Goal: Register for event/course

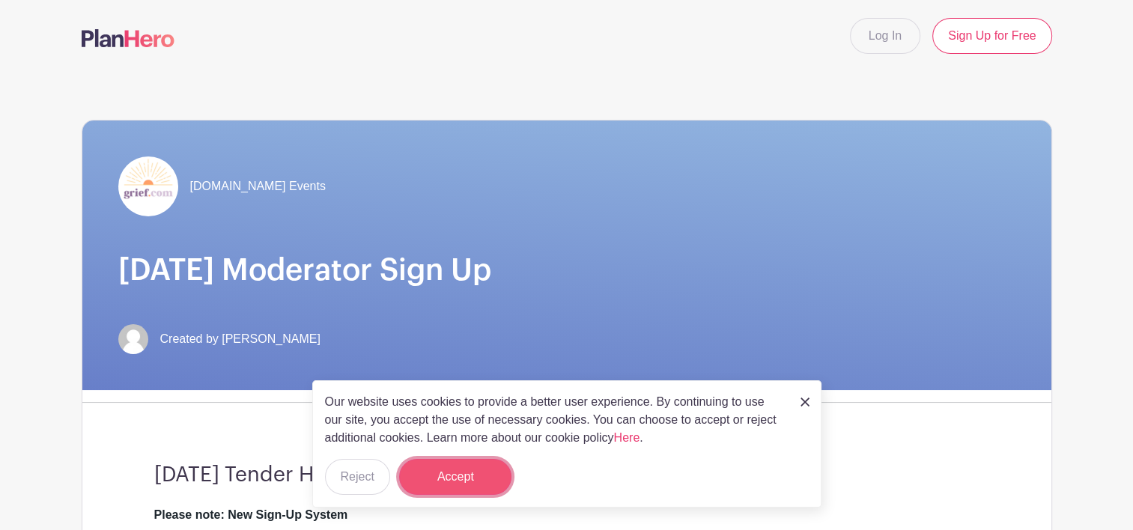
click at [467, 476] on button "Accept" at bounding box center [455, 477] width 112 height 36
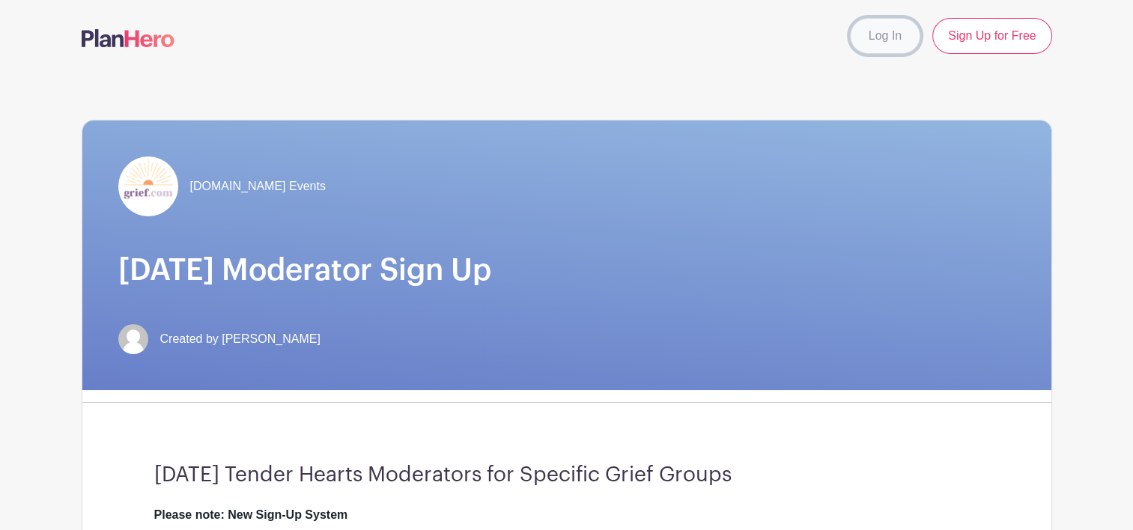
click at [894, 37] on link "Log In" at bounding box center [885, 36] width 70 height 36
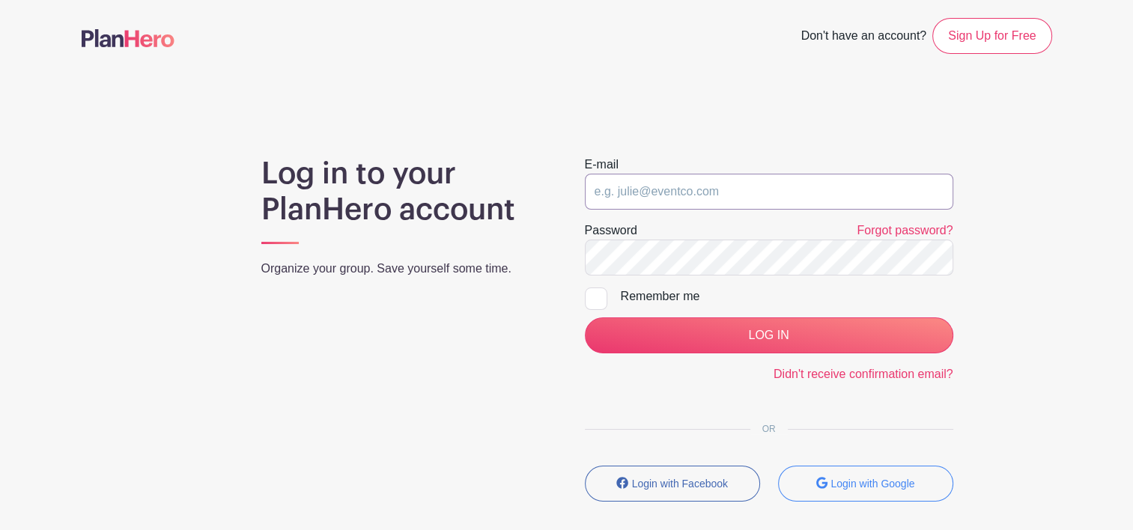
type input "[EMAIL_ADDRESS][DOMAIN_NAME]"
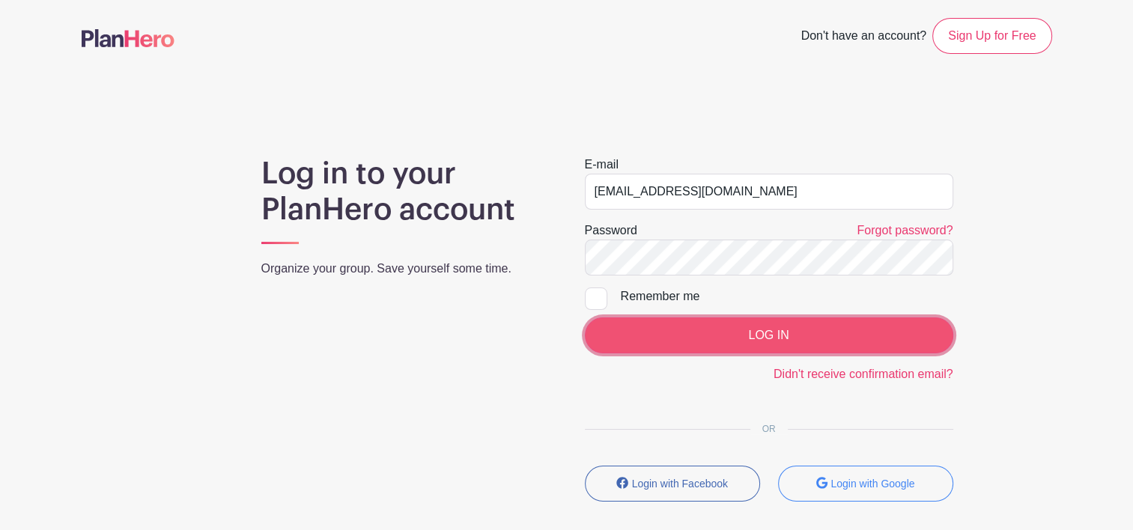
click at [788, 330] on input "LOG IN" at bounding box center [769, 335] width 368 height 36
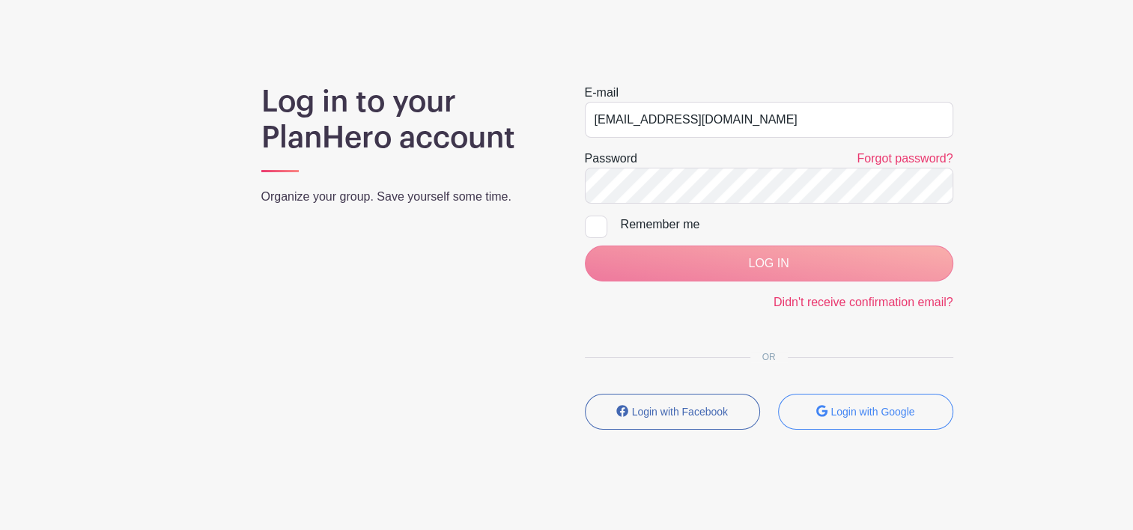
scroll to position [75, 0]
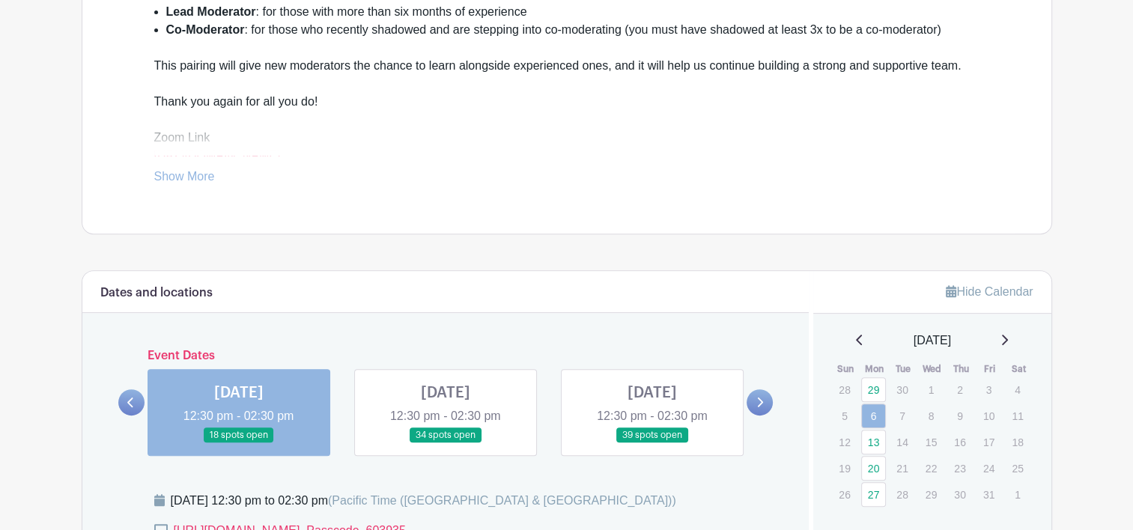
scroll to position [648, 0]
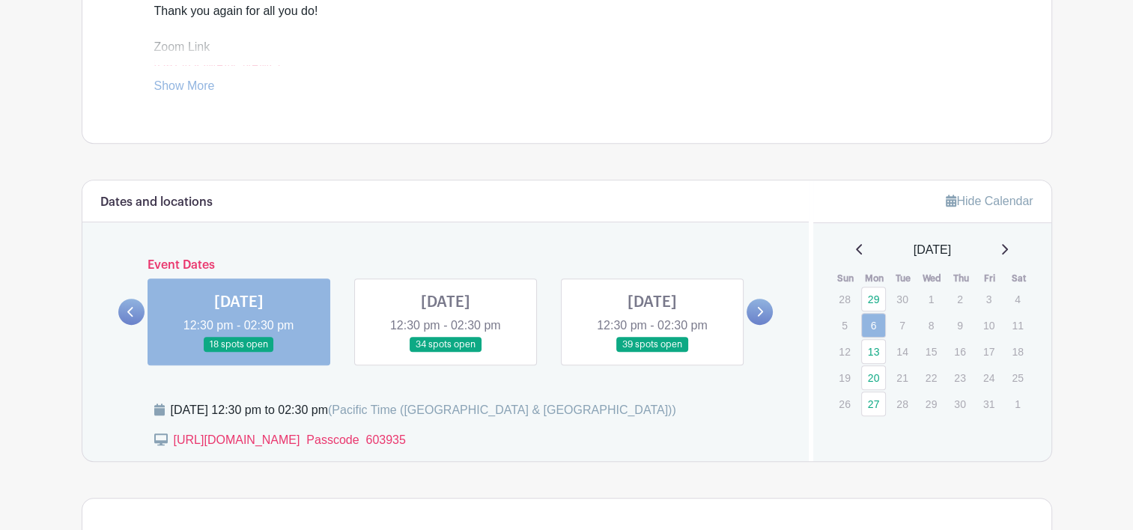
click at [239, 353] on link at bounding box center [239, 353] width 0 height 0
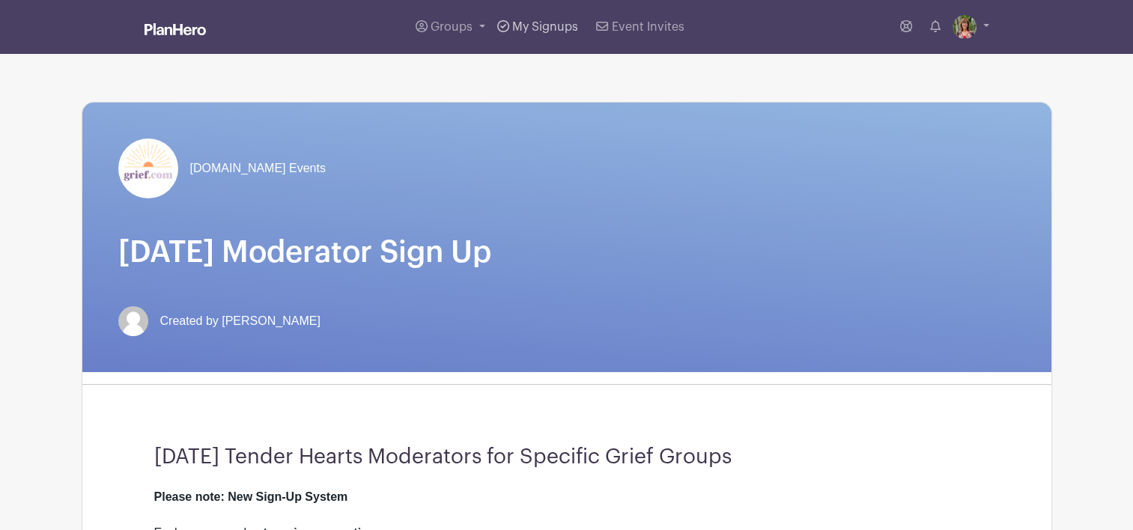
click at [542, 28] on span "My Signups" at bounding box center [545, 27] width 66 height 12
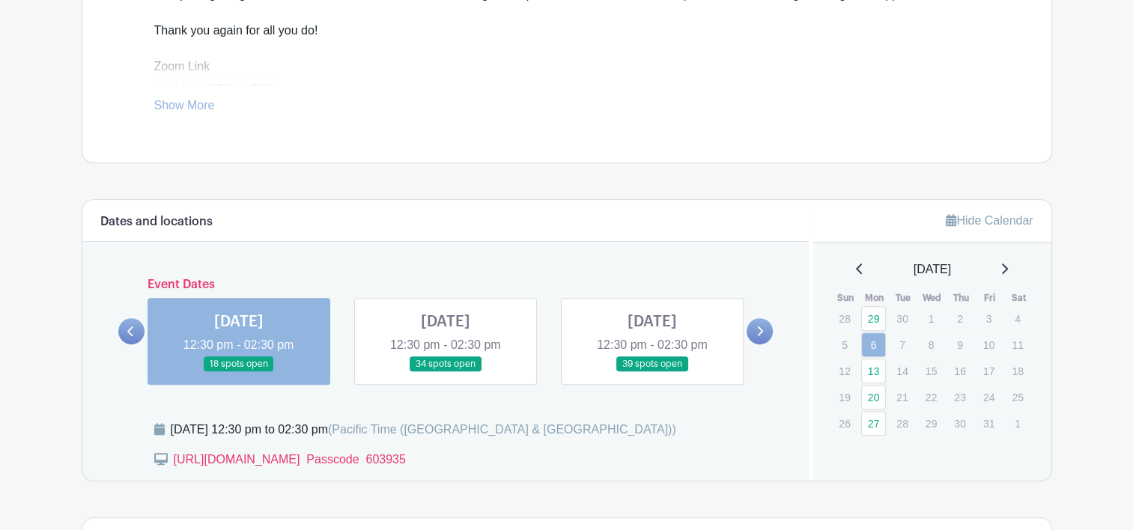
scroll to position [686, 0]
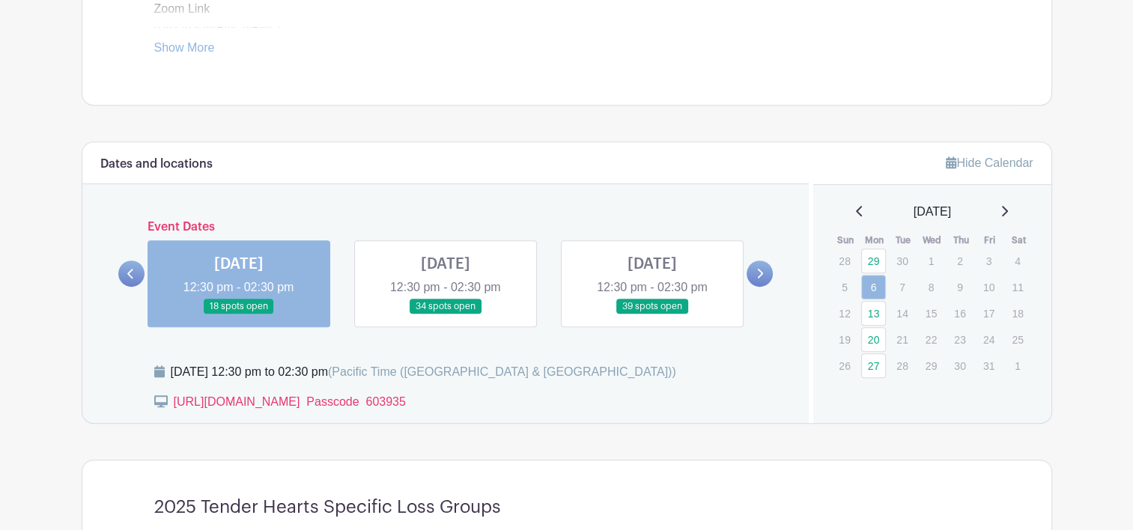
click at [1007, 209] on icon at bounding box center [1003, 211] width 7 height 12
click at [1008, 204] on link at bounding box center [1003, 212] width 7 height 18
click at [846, 210] on div "December 2025" at bounding box center [932, 212] width 202 height 18
click at [856, 210] on icon at bounding box center [859, 211] width 7 height 12
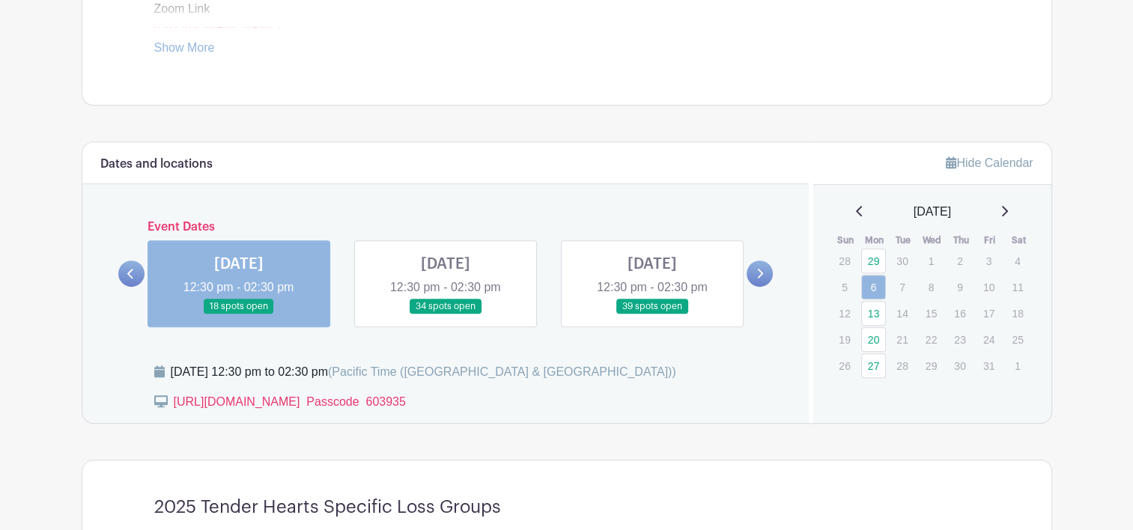
click at [1008, 208] on icon at bounding box center [1005, 211] width 6 height 10
click at [874, 258] on link "27" at bounding box center [873, 261] width 25 height 25
click at [239, 314] on link at bounding box center [239, 314] width 0 height 0
click at [445, 314] on link at bounding box center [445, 314] width 0 height 0
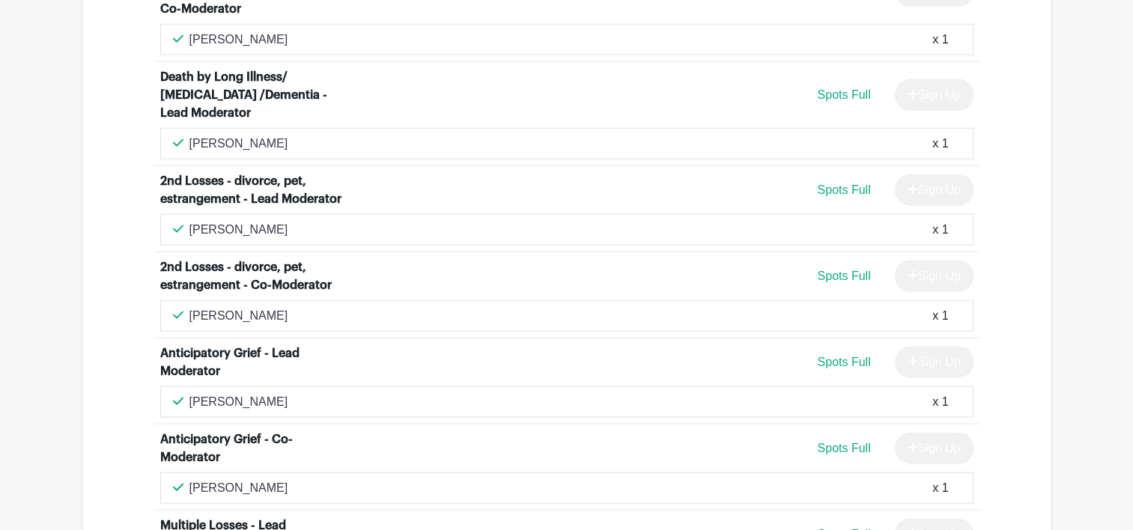
scroll to position [3476, 0]
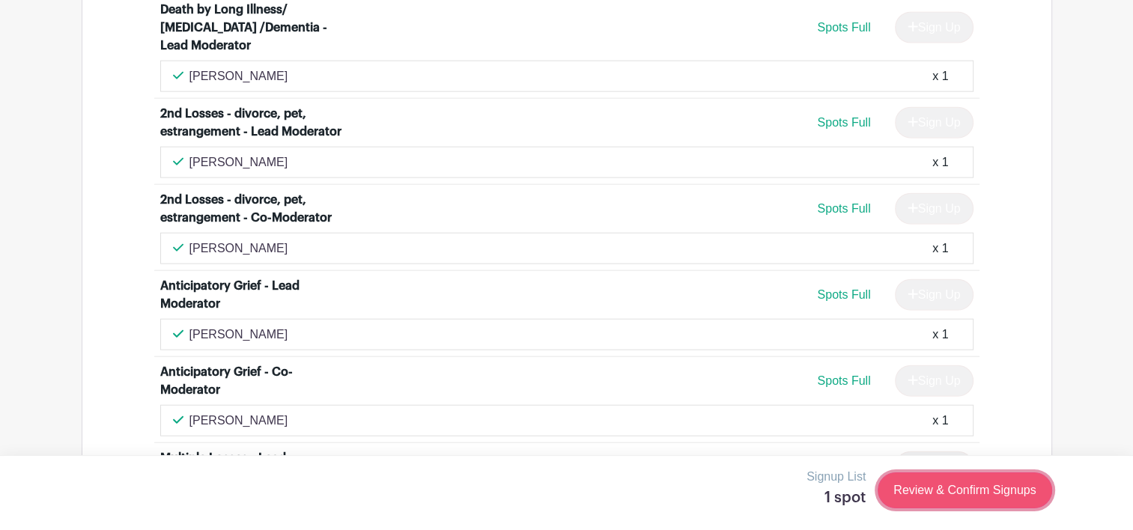
click at [937, 491] on link "Review & Confirm Signups" at bounding box center [965, 490] width 174 height 36
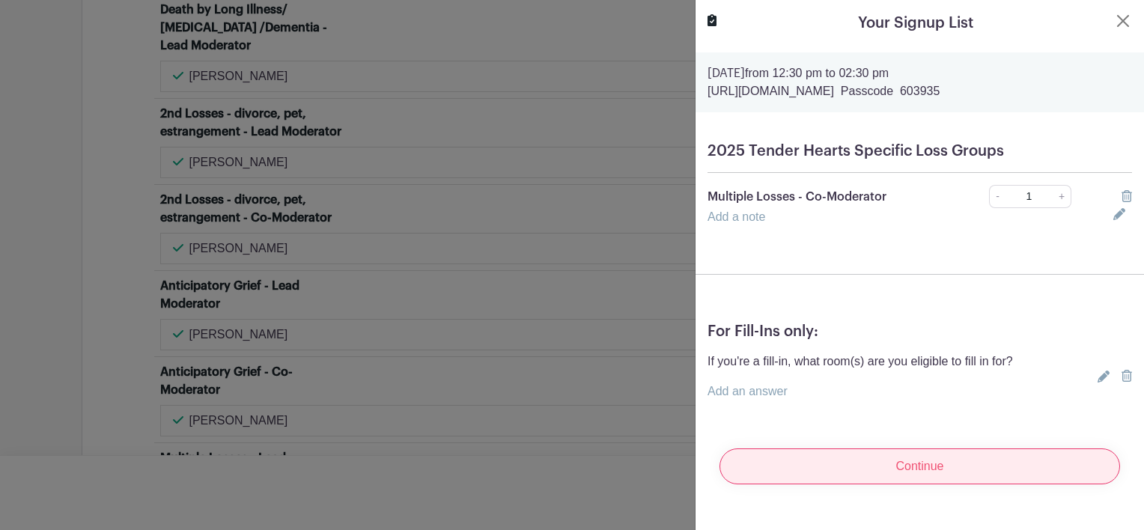
drag, startPoint x: 950, startPoint y: 472, endPoint x: 835, endPoint y: 469, distance: 115.3
click at [835, 469] on input "Continue" at bounding box center [920, 466] width 401 height 36
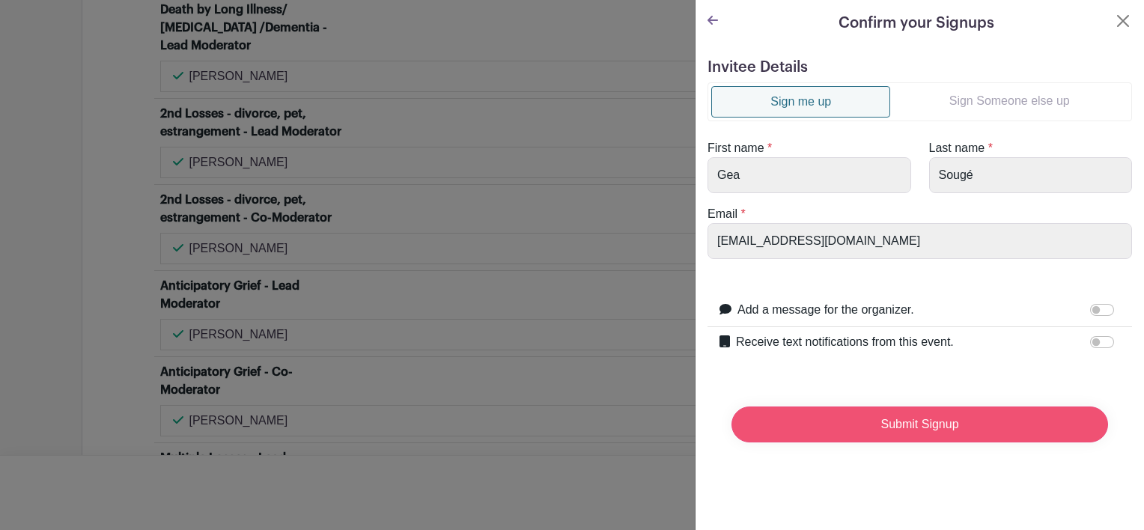
click at [912, 419] on input "Submit Signup" at bounding box center [920, 425] width 377 height 36
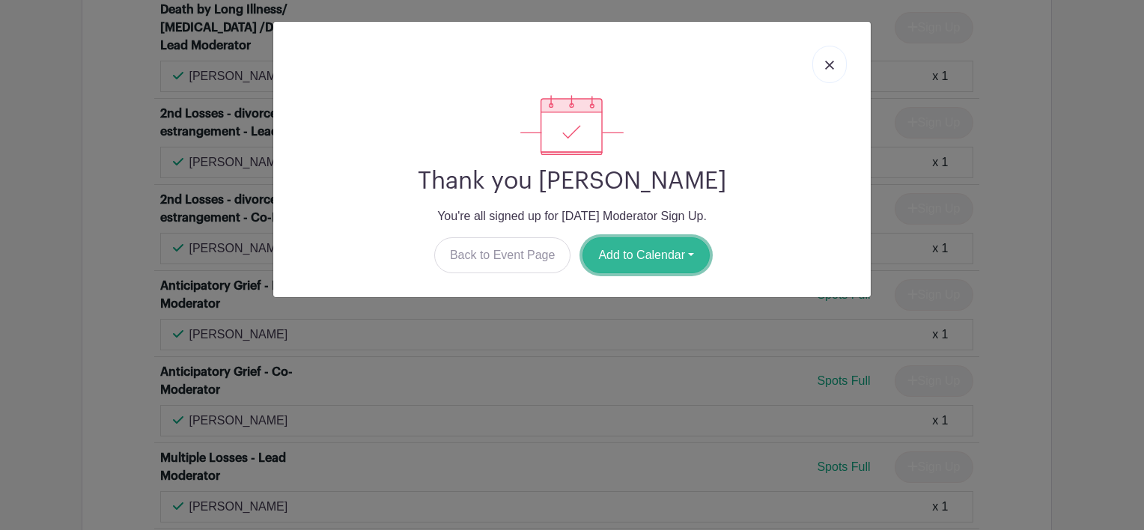
click at [657, 258] on button "Add to Calendar" at bounding box center [646, 255] width 127 height 36
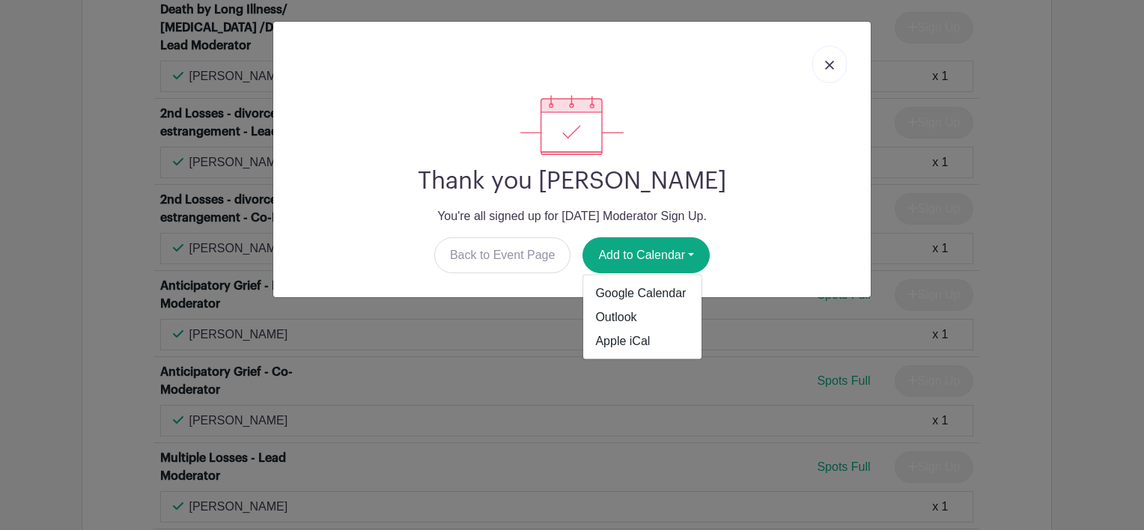
click at [829, 63] on img at bounding box center [829, 65] width 9 height 9
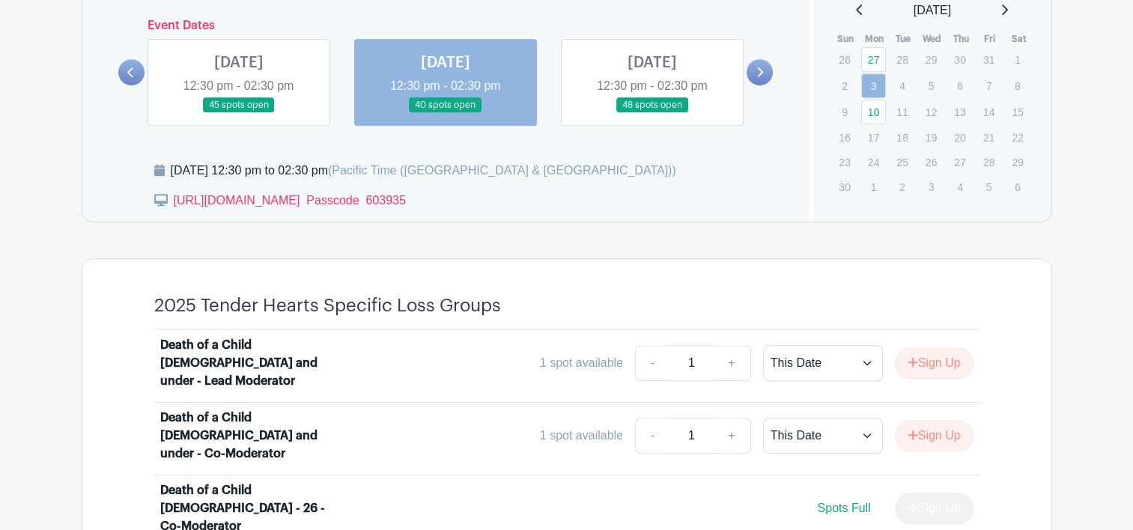
scroll to position [863, 0]
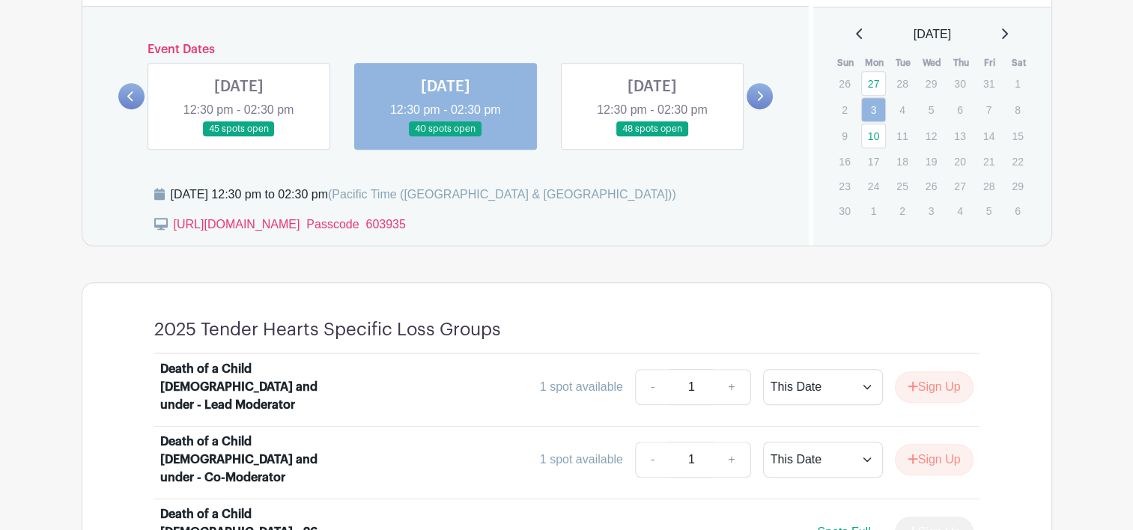
click at [652, 137] on link at bounding box center [652, 137] width 0 height 0
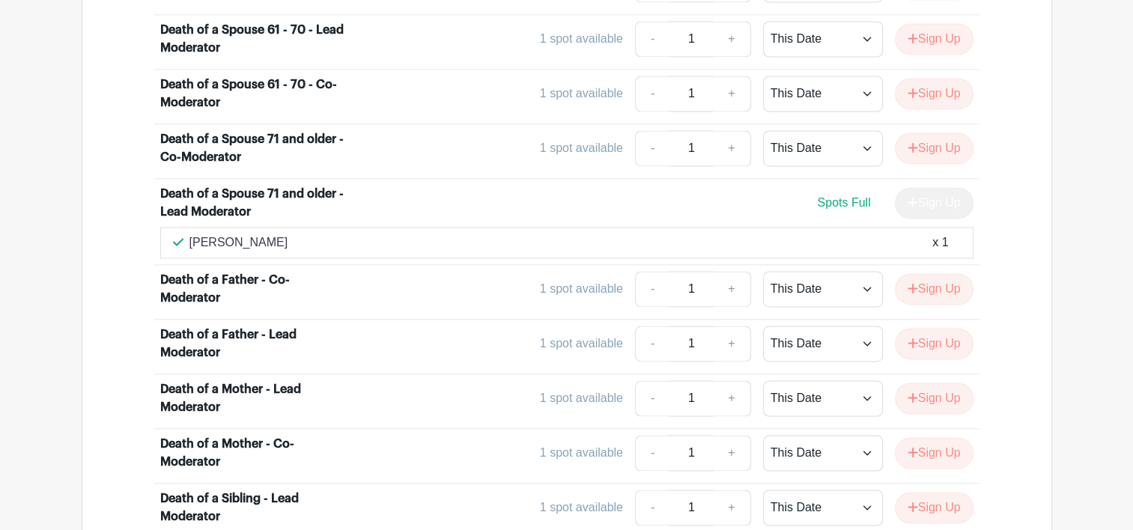
scroll to position [2282, 0]
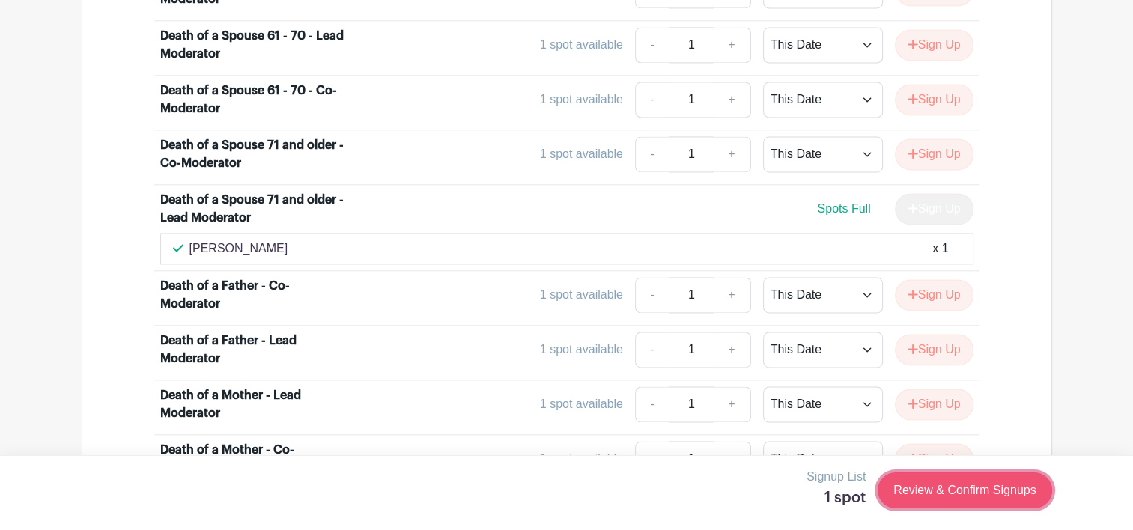
click at [973, 491] on link "Review & Confirm Signups" at bounding box center [965, 490] width 174 height 36
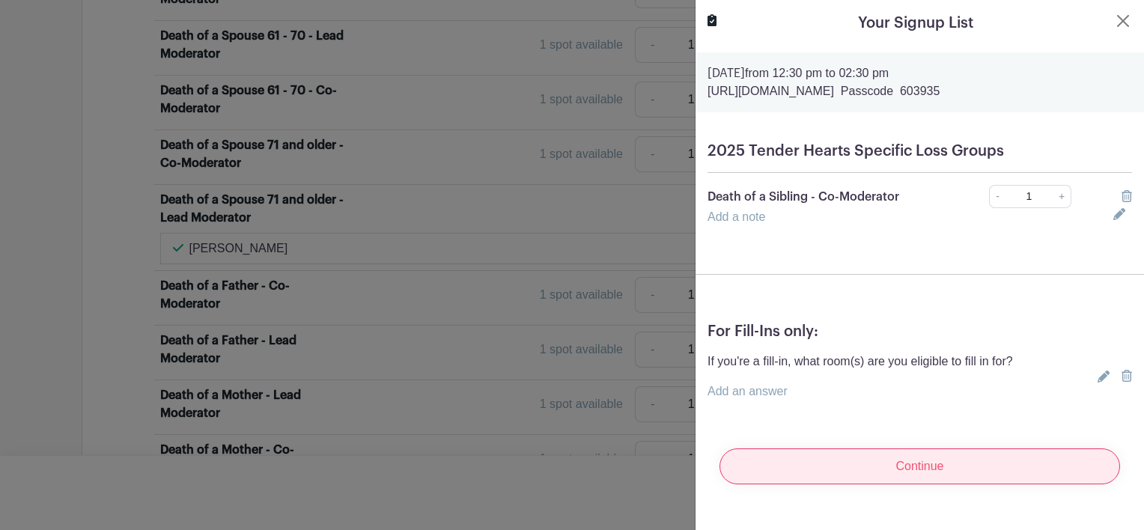
click at [922, 469] on input "Continue" at bounding box center [920, 466] width 401 height 36
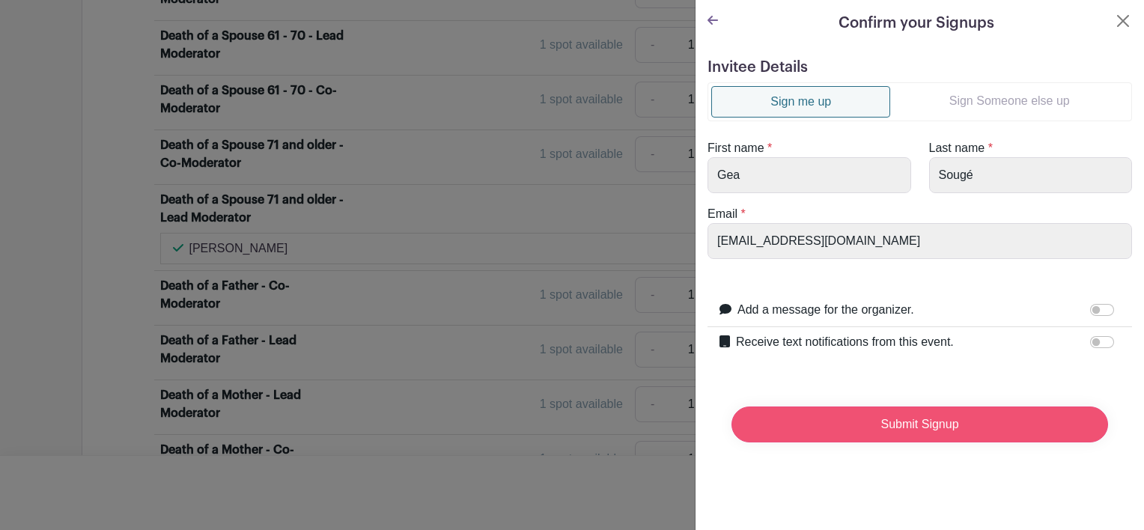
click at [922, 427] on input "Submit Signup" at bounding box center [920, 425] width 377 height 36
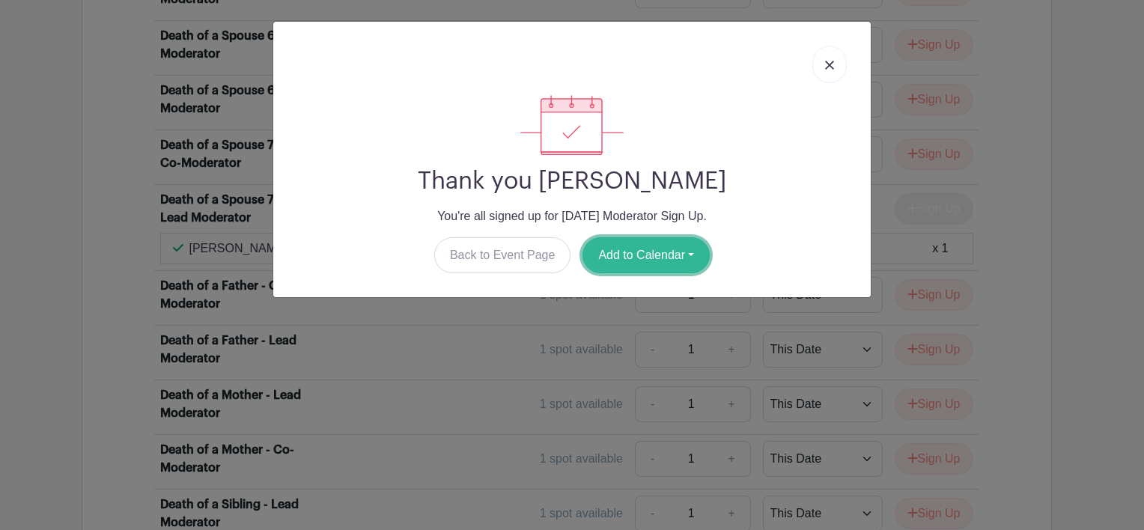
click at [650, 253] on button "Add to Calendar" at bounding box center [646, 255] width 127 height 36
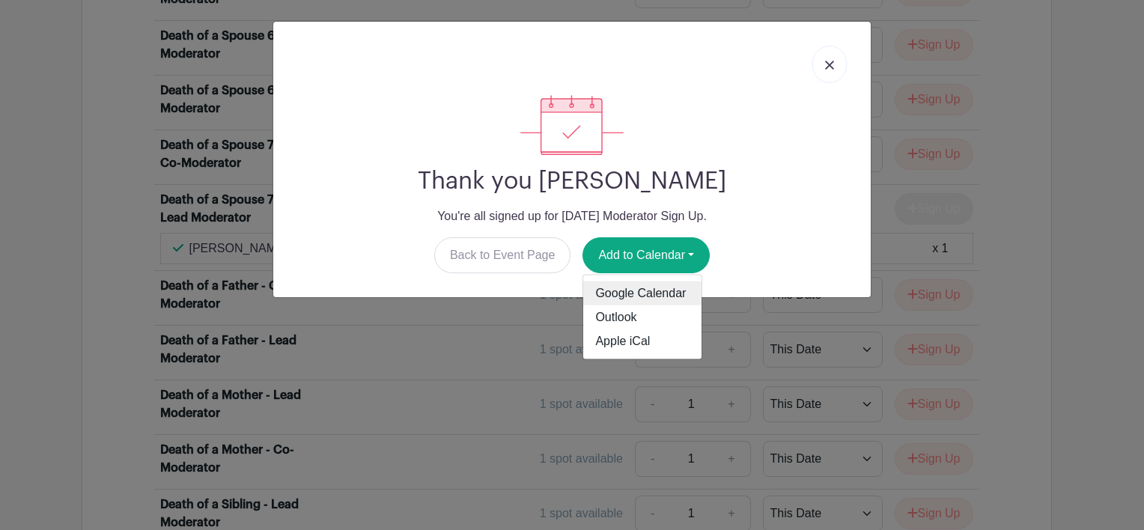
click at [660, 290] on link "Google Calendar" at bounding box center [642, 294] width 118 height 24
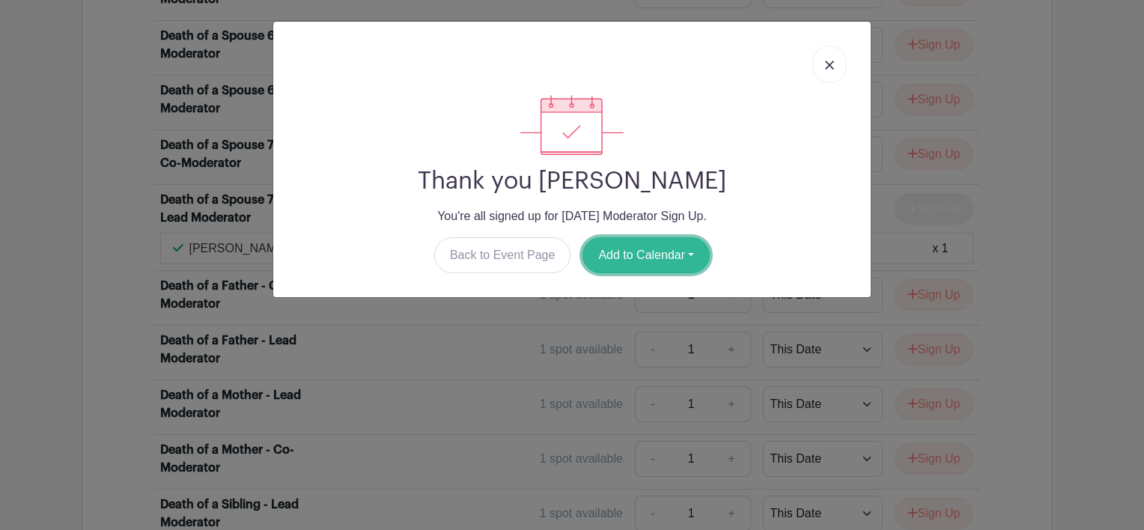
click at [644, 249] on button "Add to Calendar" at bounding box center [646, 255] width 127 height 36
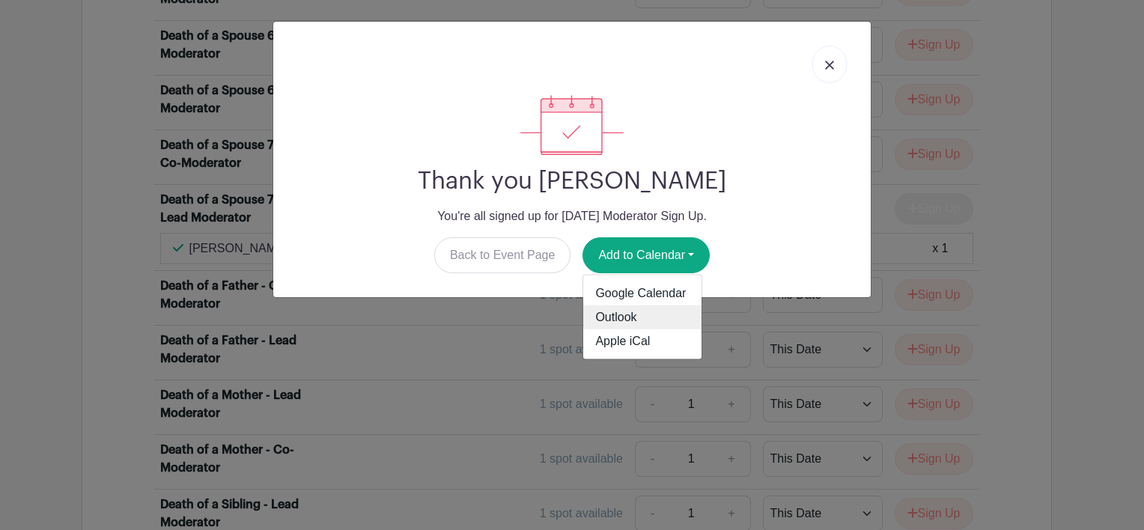
click at [639, 305] on link "Outlook" at bounding box center [642, 317] width 118 height 24
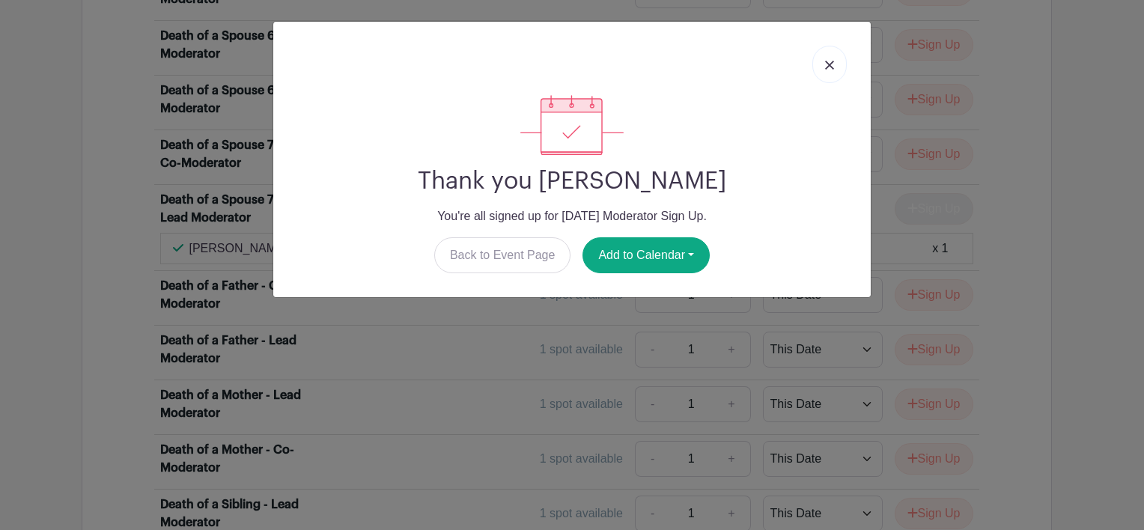
click at [708, 108] on div at bounding box center [572, 125] width 574 height 60
click at [829, 63] on img at bounding box center [829, 65] width 9 height 9
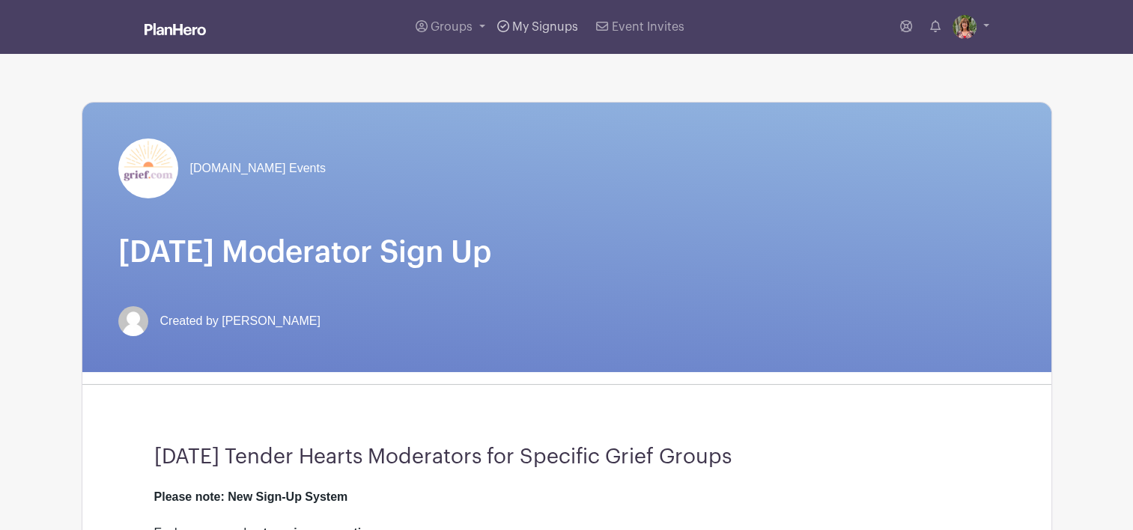
click at [546, 27] on span "My Signups" at bounding box center [545, 27] width 66 height 12
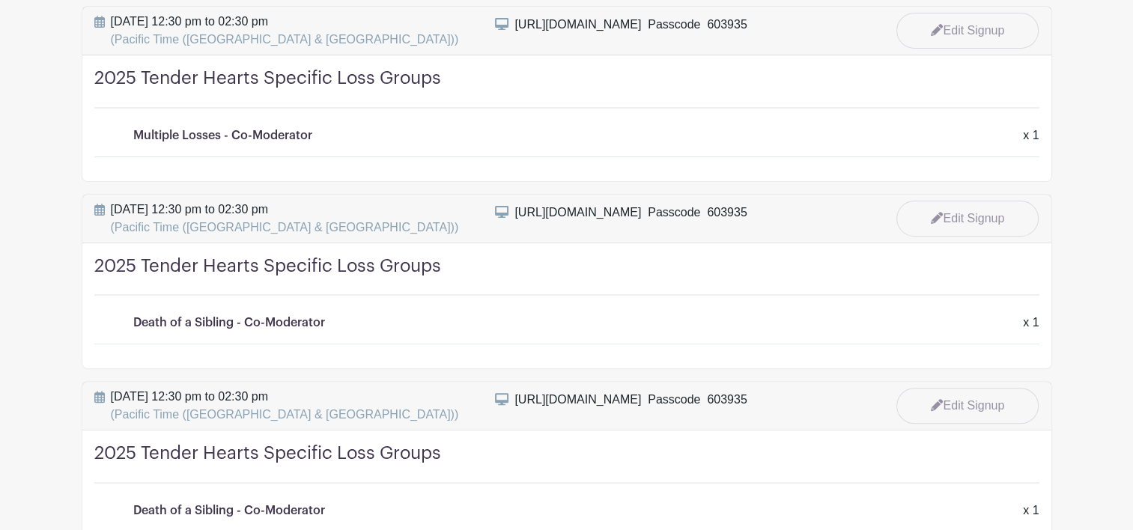
scroll to position [514, 0]
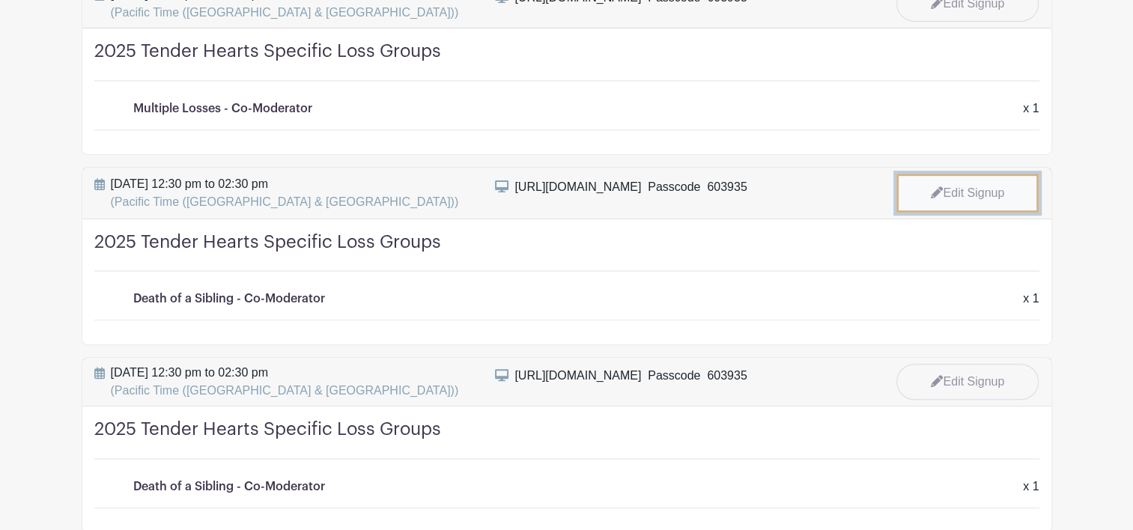
click at [964, 186] on link "Edit Signup" at bounding box center [967, 193] width 142 height 39
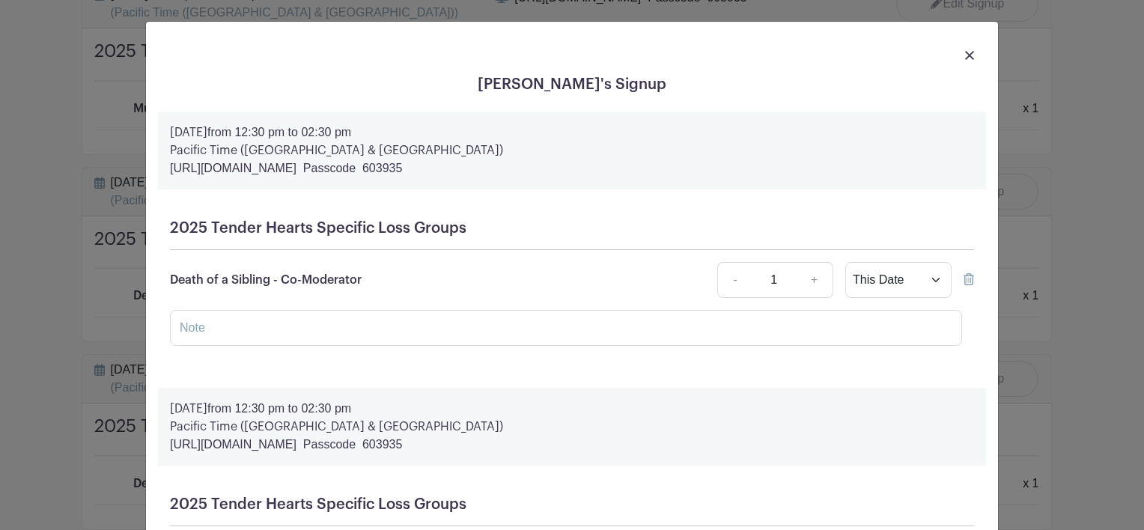
click at [964, 276] on icon at bounding box center [969, 279] width 10 height 12
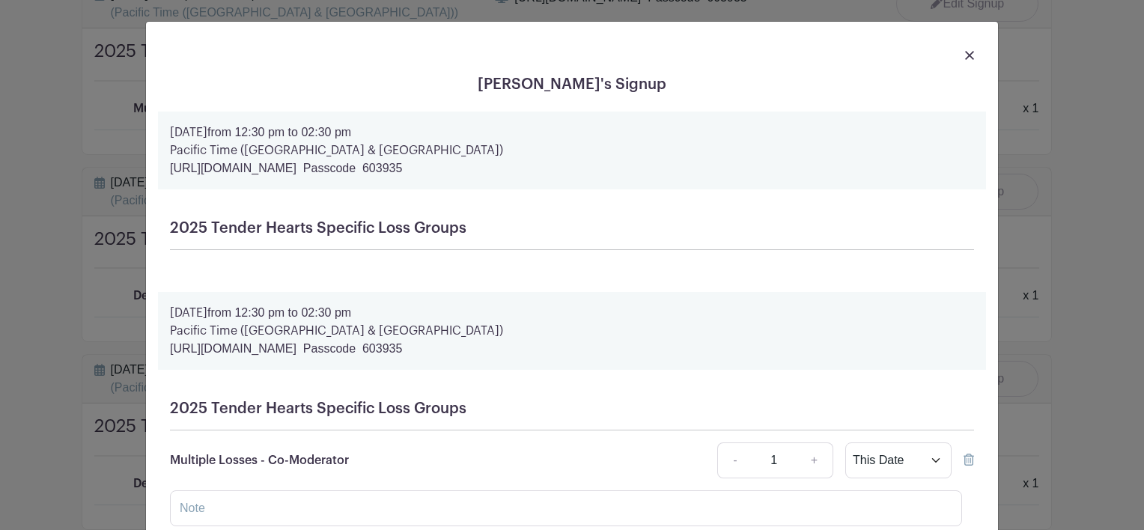
click at [965, 51] on img at bounding box center [969, 55] width 9 height 9
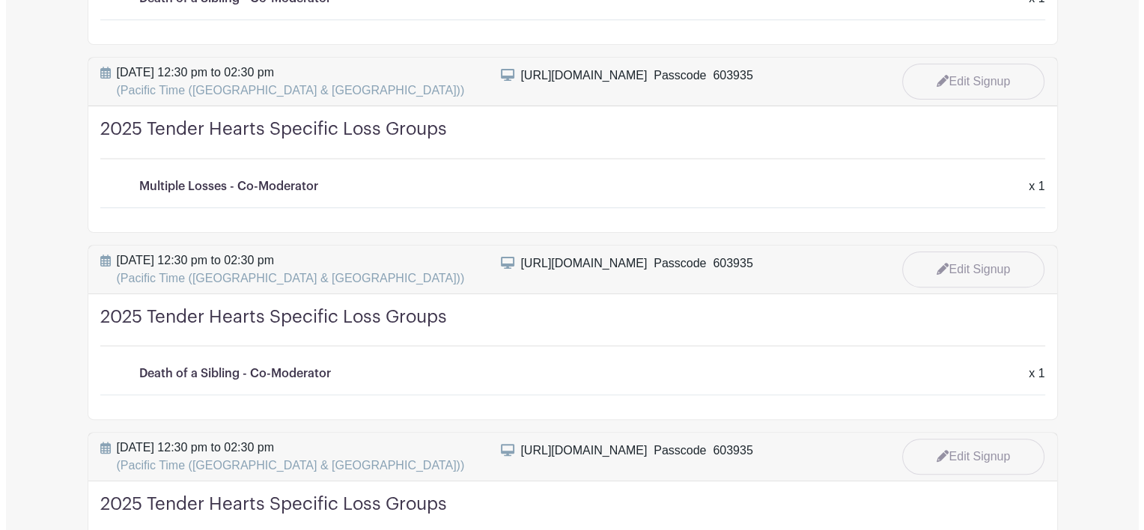
scroll to position [448, 0]
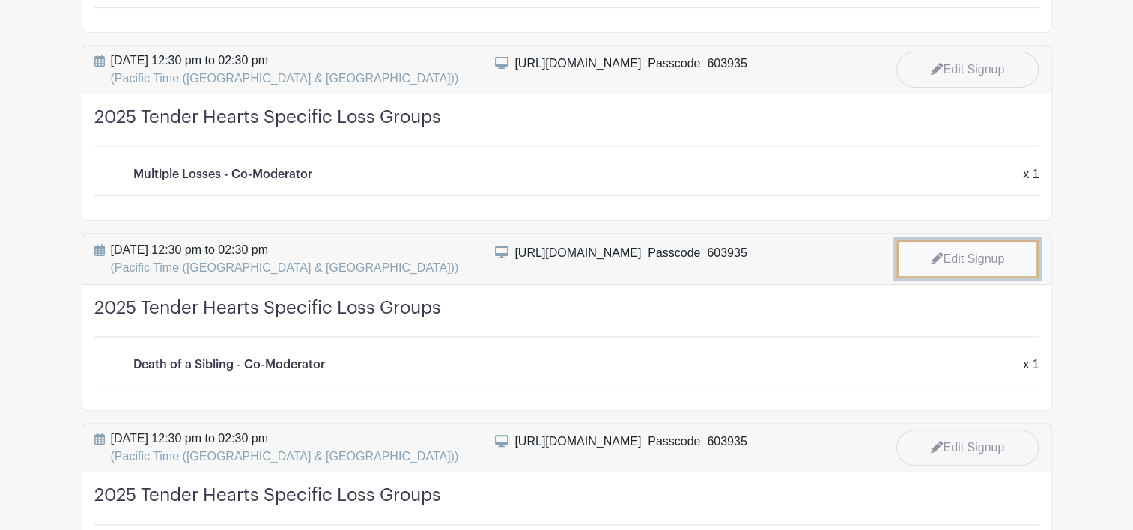
click at [979, 252] on link "Edit Signup" at bounding box center [967, 259] width 142 height 39
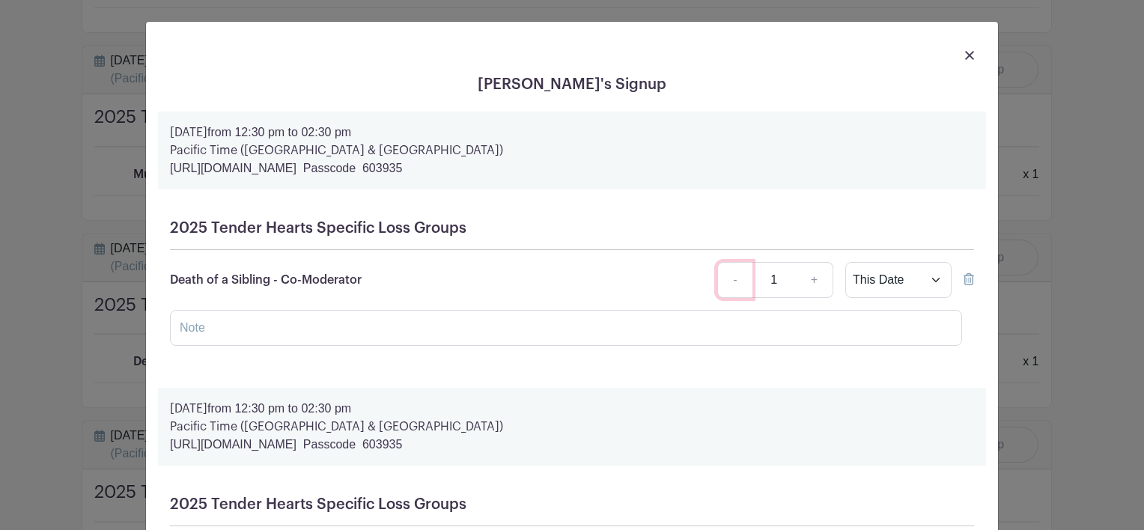
click at [725, 282] on link "-" at bounding box center [734, 280] width 34 height 36
click at [728, 279] on link "-" at bounding box center [734, 280] width 34 height 36
click at [964, 276] on icon at bounding box center [969, 279] width 10 height 12
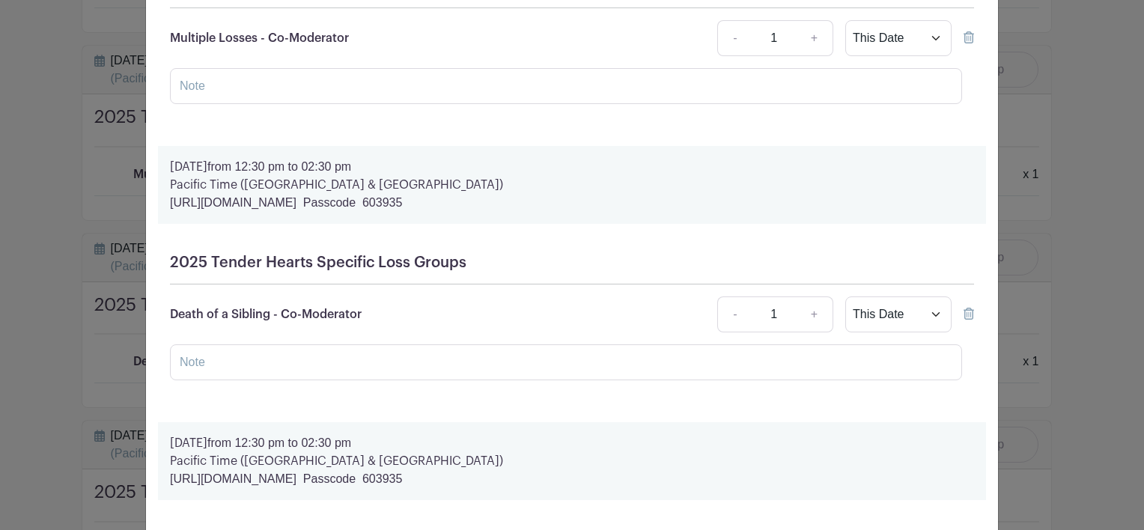
scroll to position [431, 0]
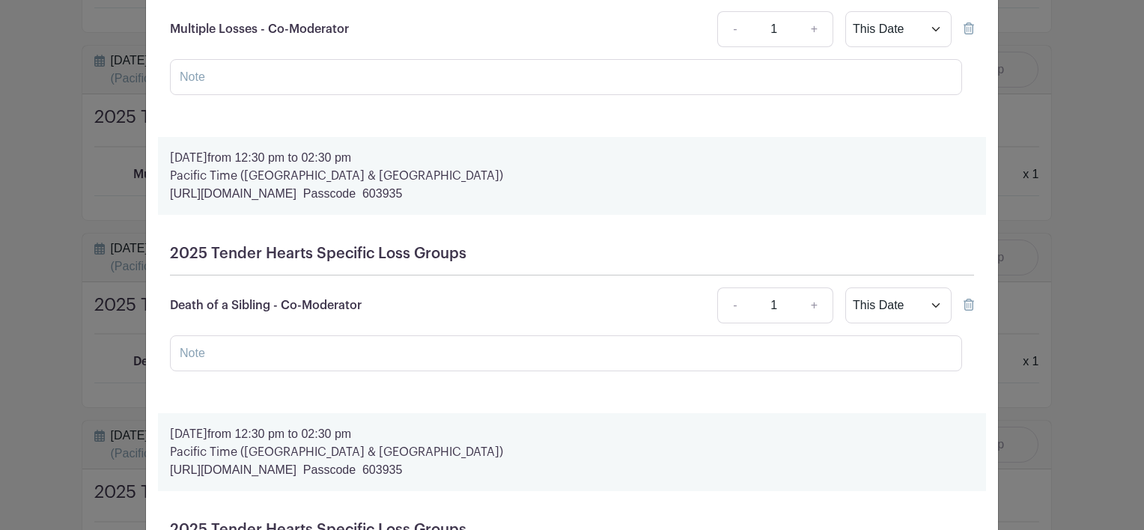
click at [964, 305] on icon at bounding box center [969, 305] width 10 height 12
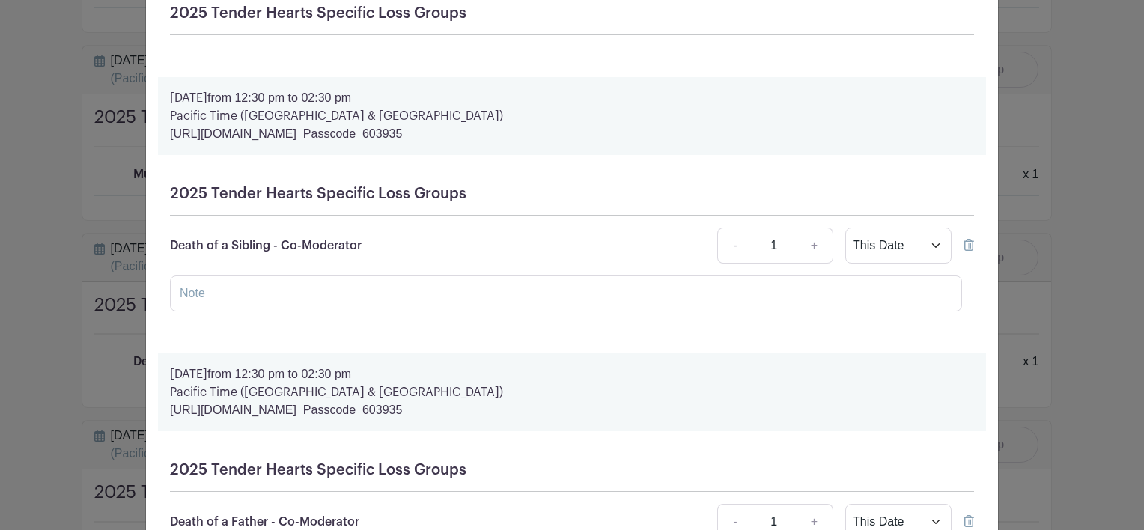
scroll to position [693, 0]
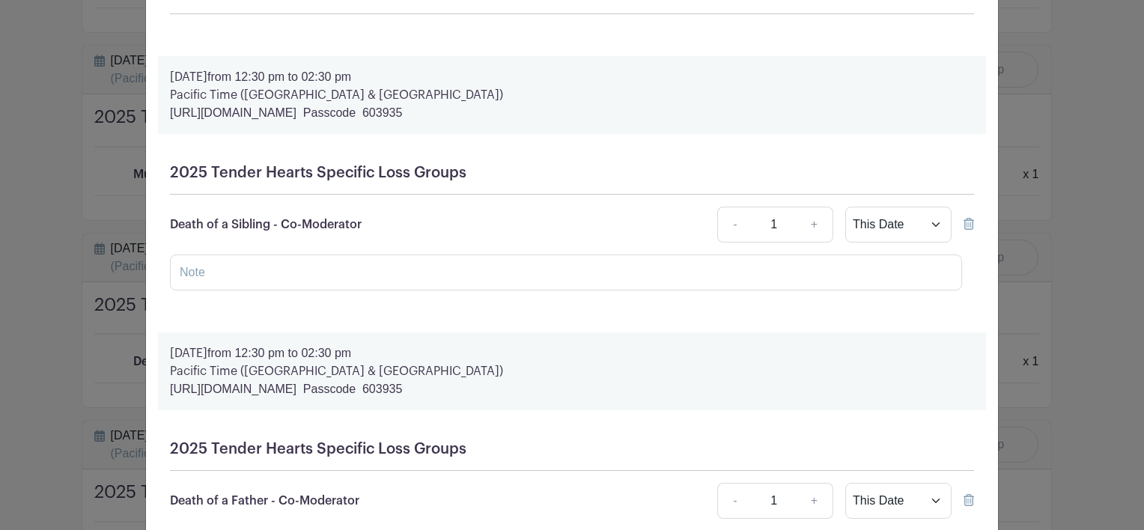
click at [966, 225] on icon at bounding box center [969, 224] width 10 height 12
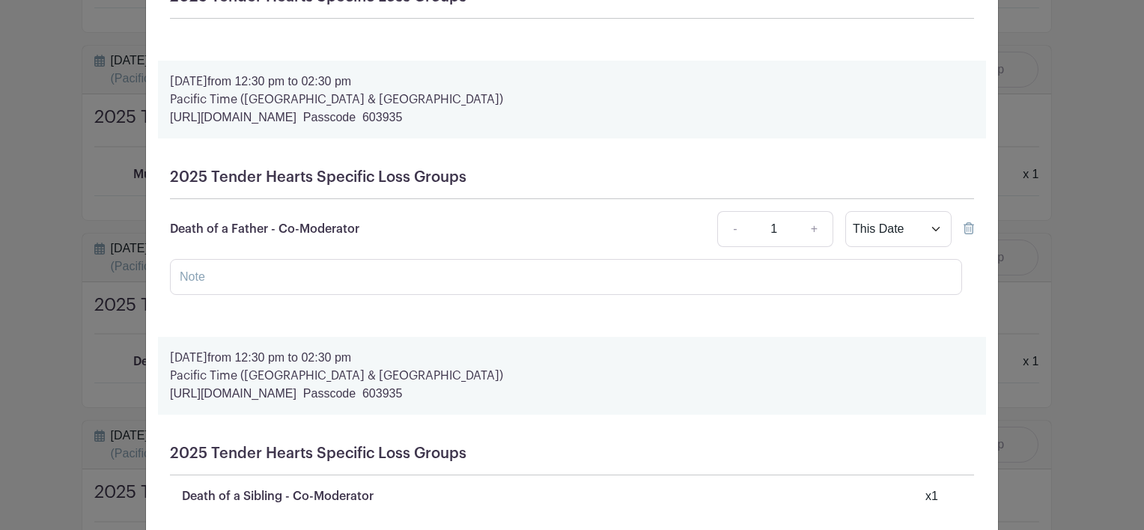
scroll to position [893, 0]
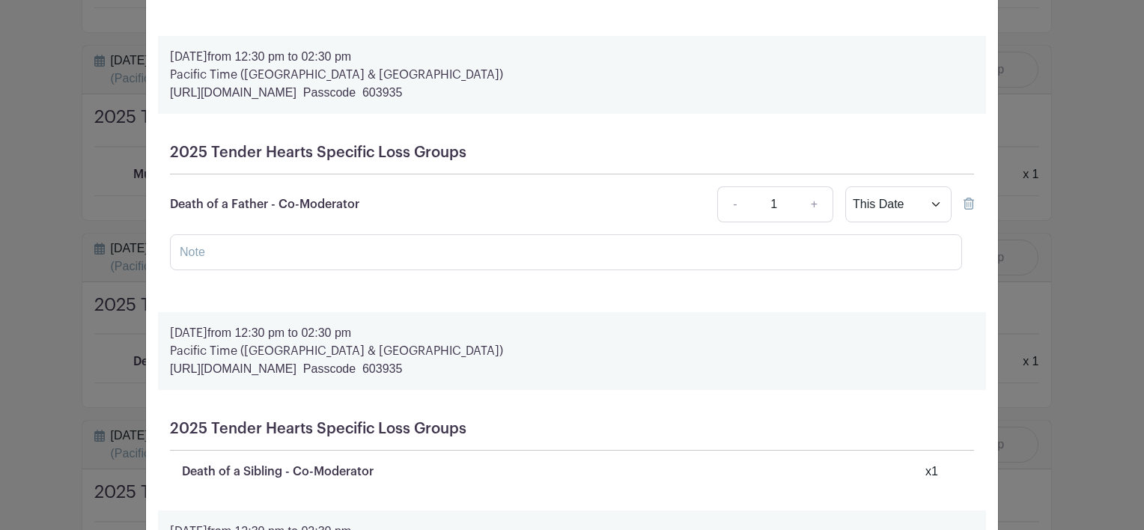
click at [964, 210] on icon at bounding box center [969, 204] width 10 height 12
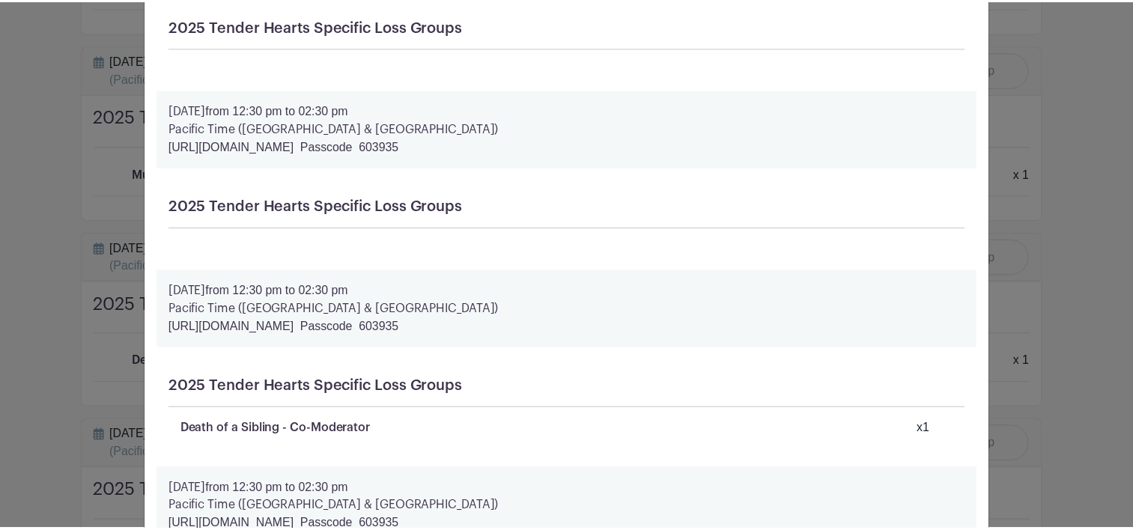
scroll to position [825, 0]
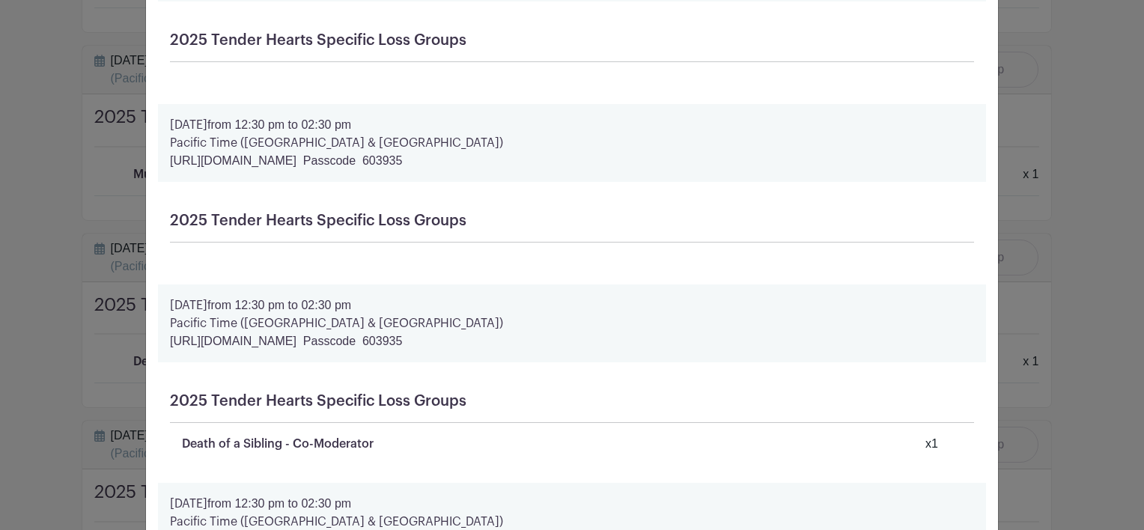
click at [934, 285] on form "[DATE] 12:30 pm to 02:30 pm Pacific Time (US & [GEOGRAPHIC_DATA]) [URL][DOMAIN_…" at bounding box center [572, 188] width 828 height 1804
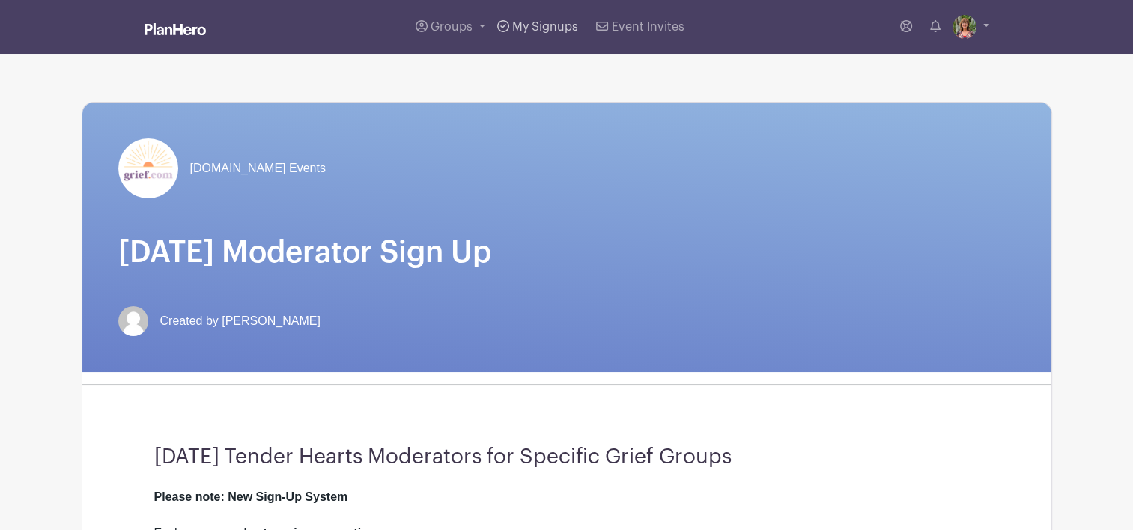
click at [542, 25] on span "My Signups" at bounding box center [545, 27] width 66 height 12
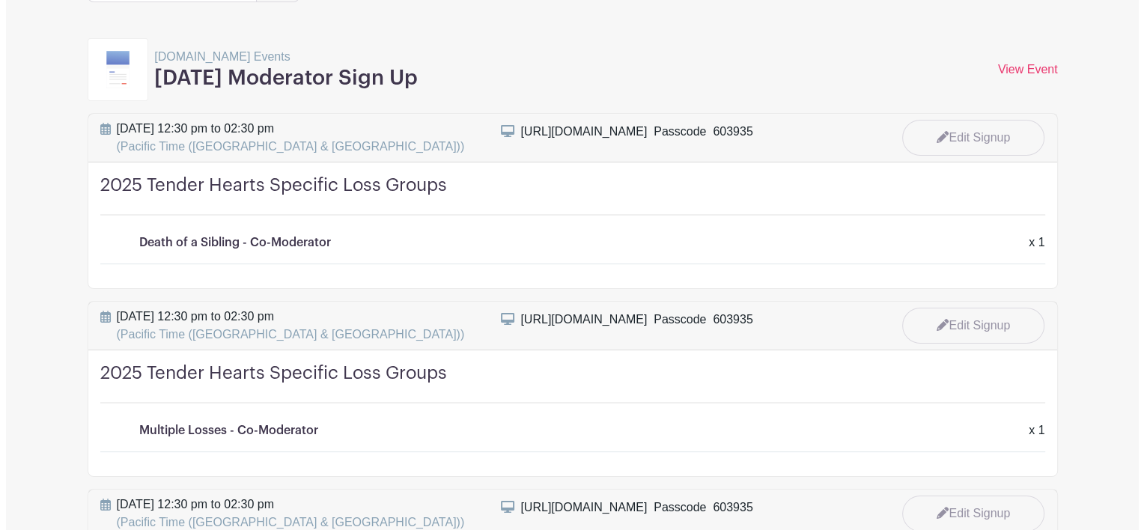
scroll to position [222, 0]
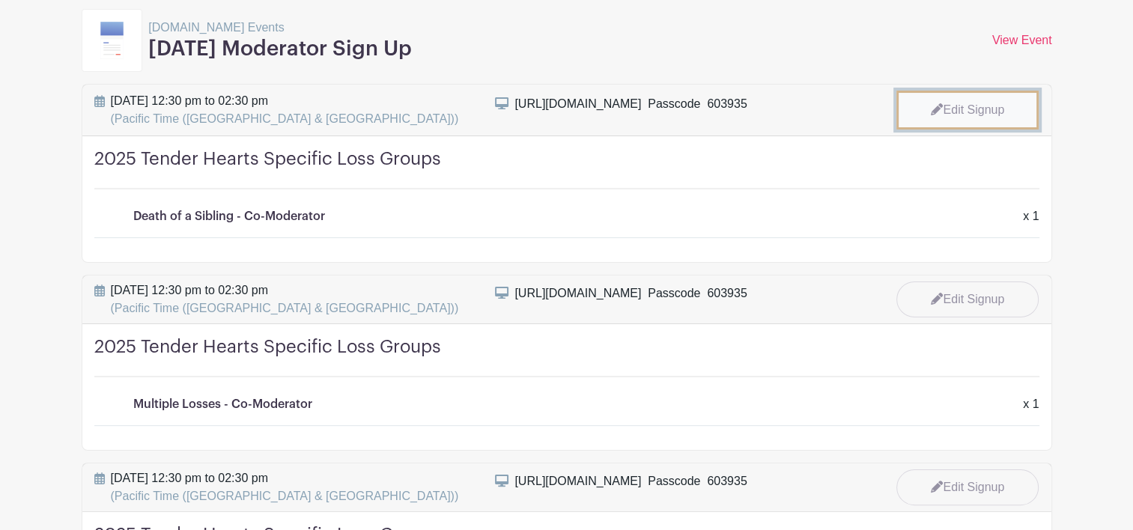
click at [975, 110] on link "Edit Signup" at bounding box center [967, 110] width 142 height 39
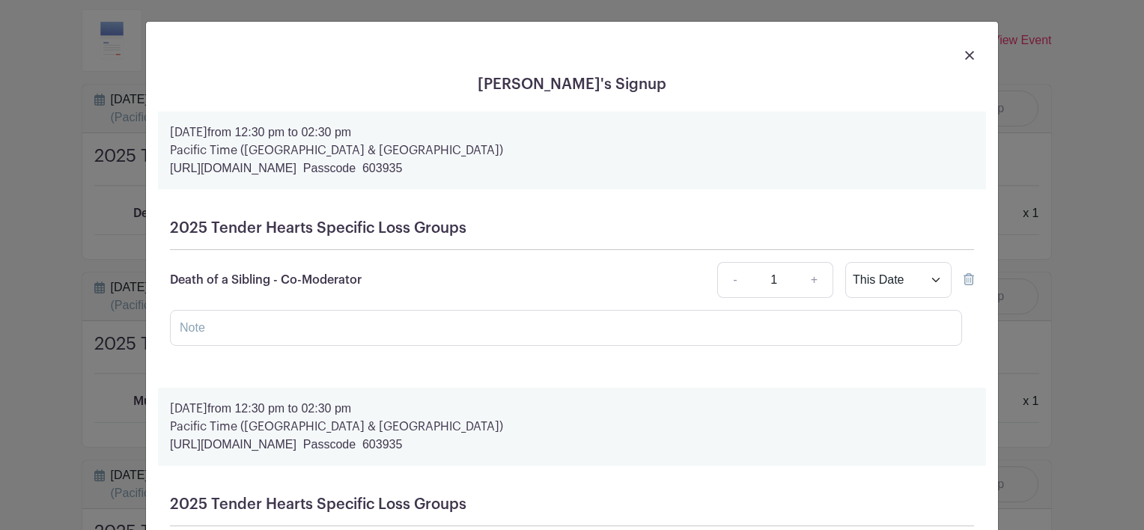
click at [965, 51] on img at bounding box center [969, 55] width 9 height 9
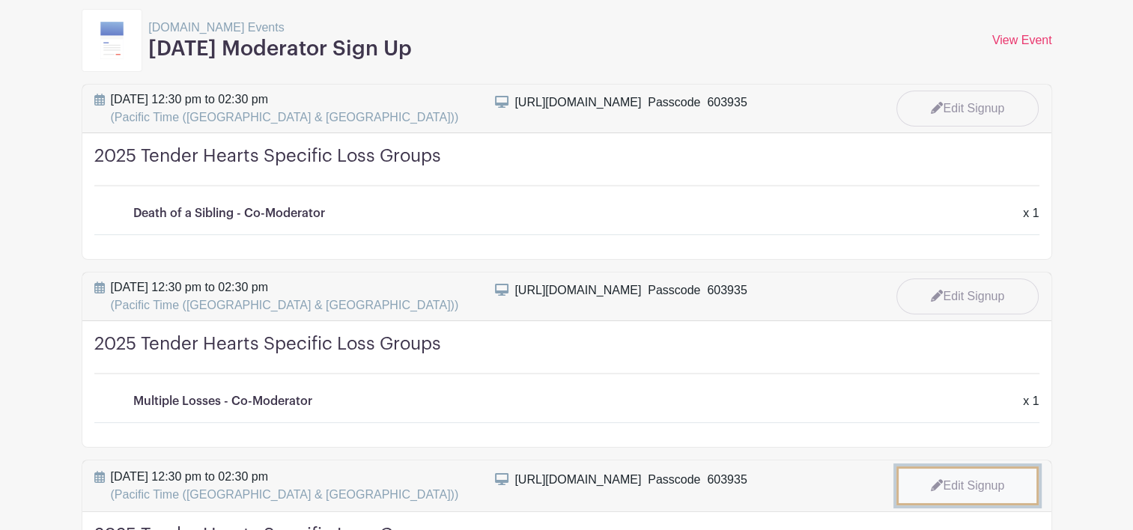
click at [989, 481] on link "Edit Signup" at bounding box center [967, 485] width 142 height 39
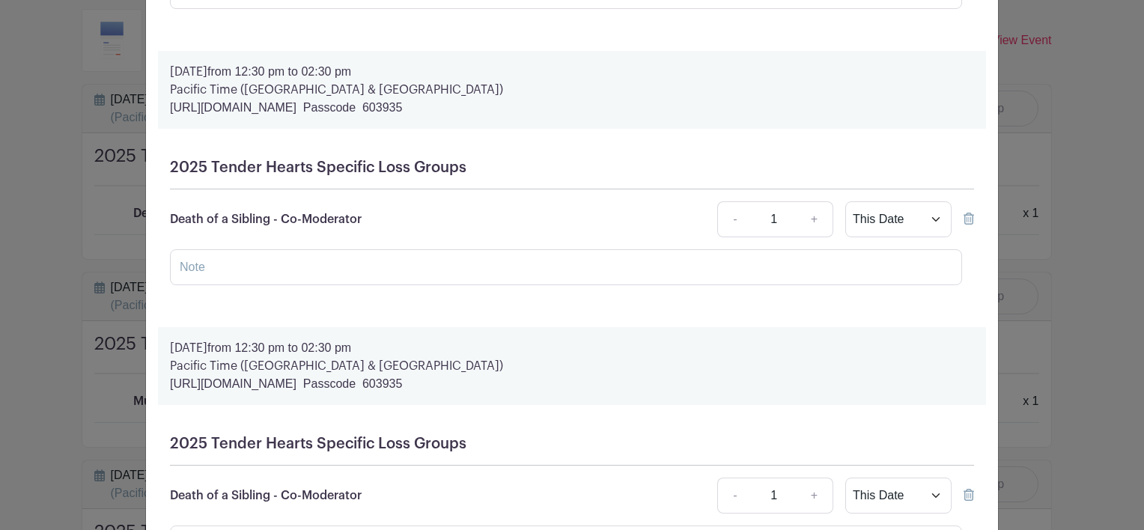
scroll to position [616, 0]
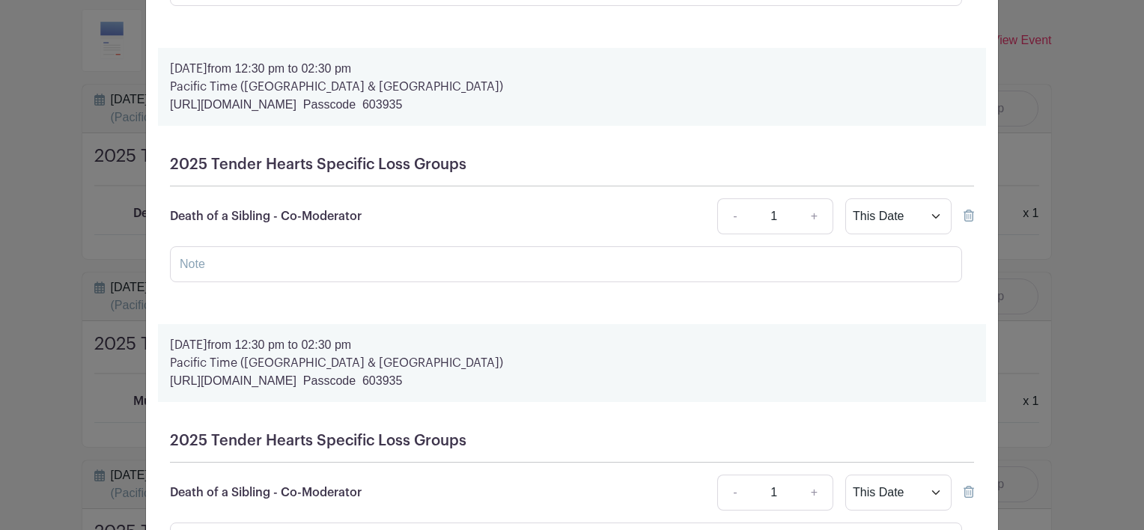
click at [964, 216] on icon at bounding box center [969, 216] width 10 height 12
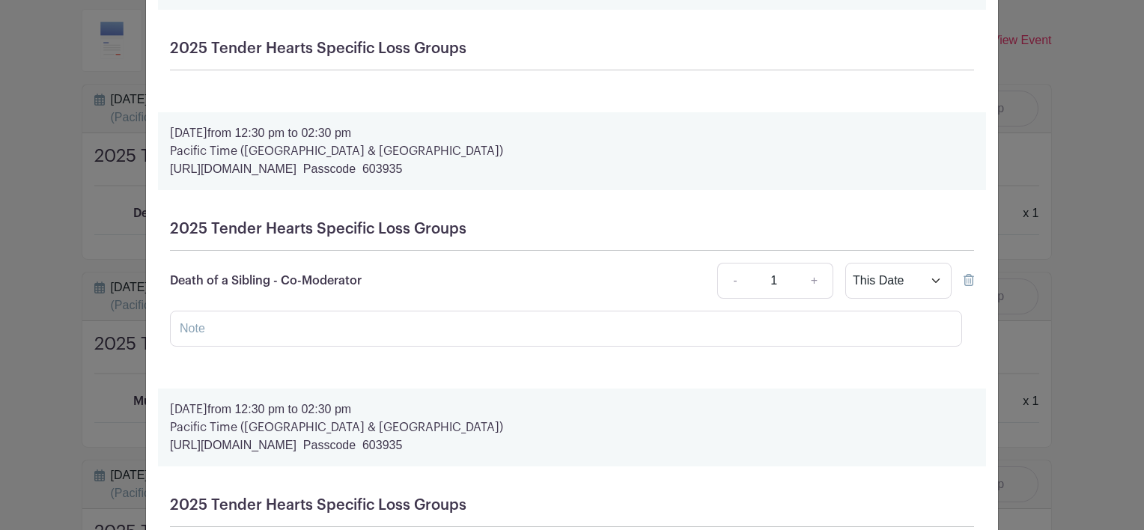
scroll to position [797, 0]
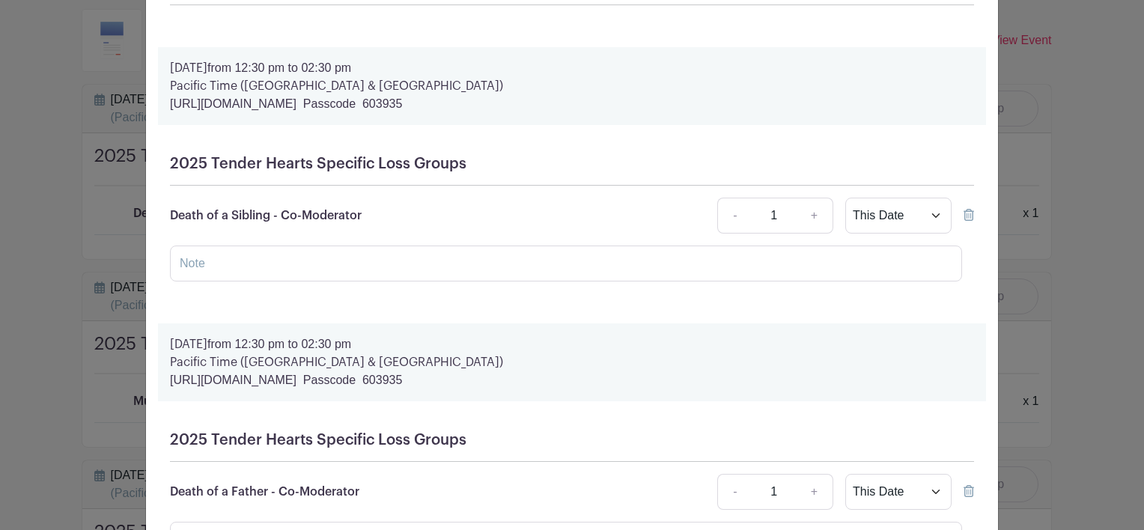
click at [964, 221] on icon at bounding box center [969, 215] width 10 height 12
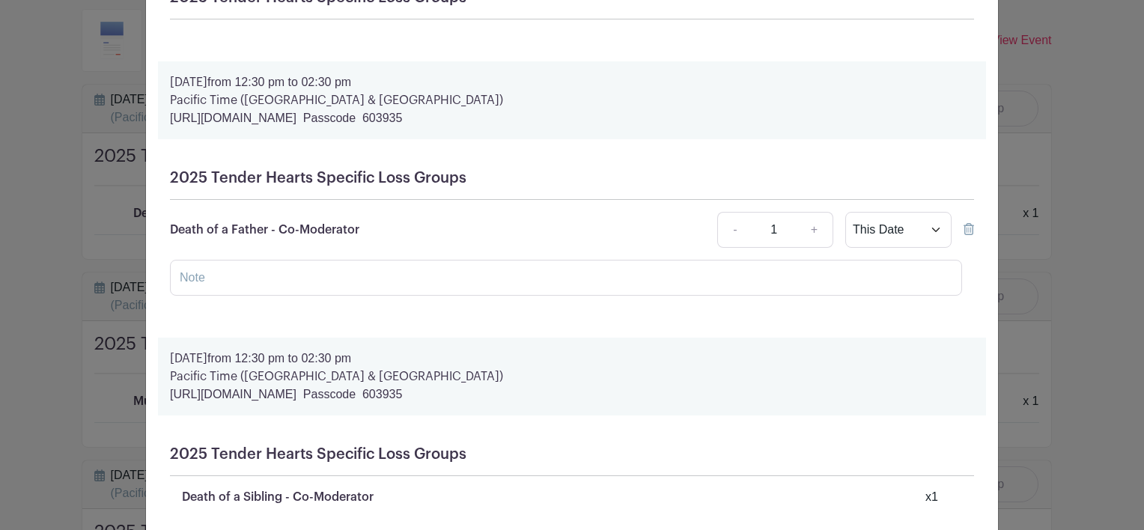
scroll to position [973, 0]
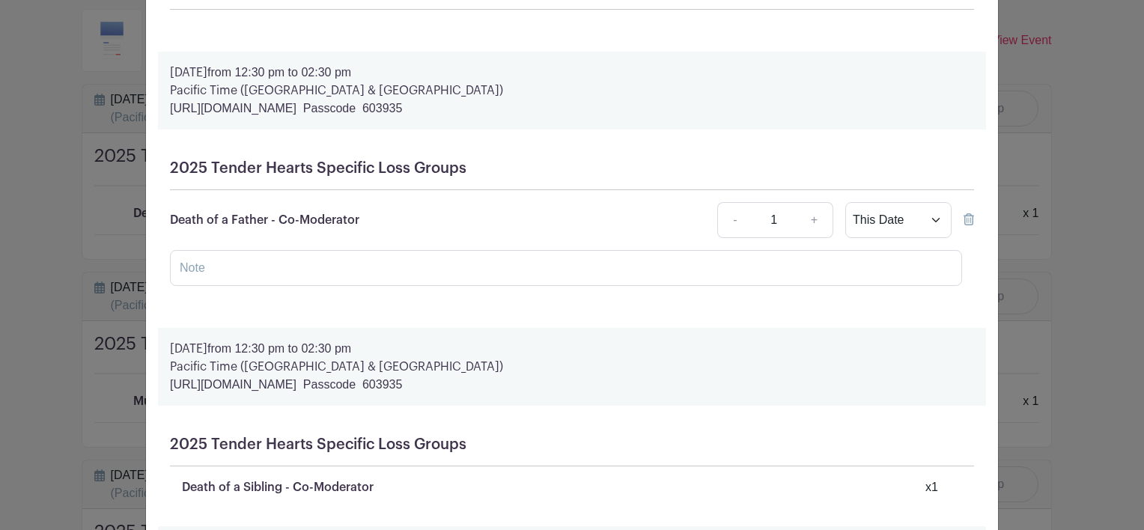
click at [964, 225] on icon at bounding box center [969, 219] width 10 height 12
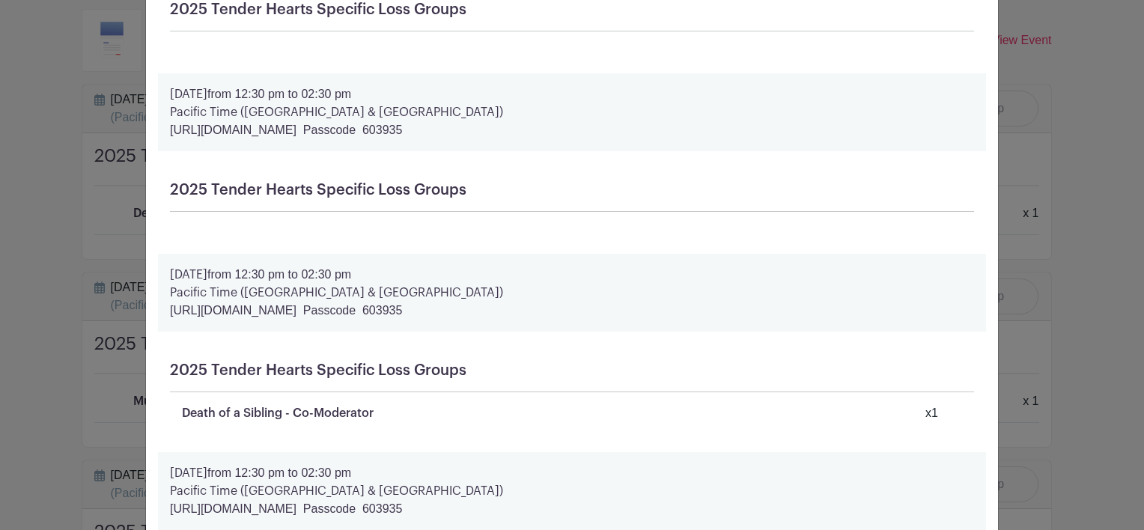
scroll to position [863, 0]
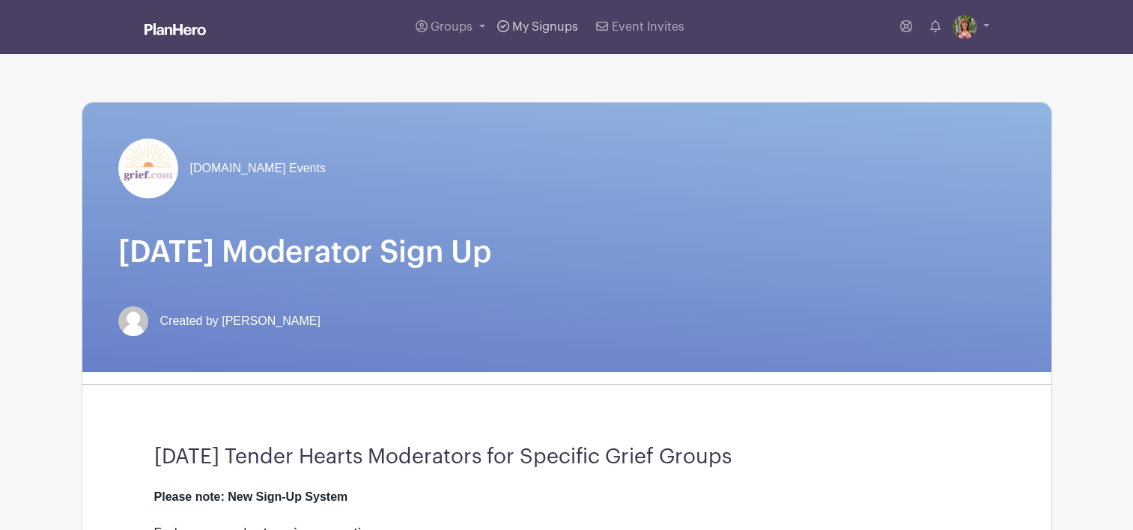
click at [533, 24] on span "My Signups" at bounding box center [545, 27] width 66 height 12
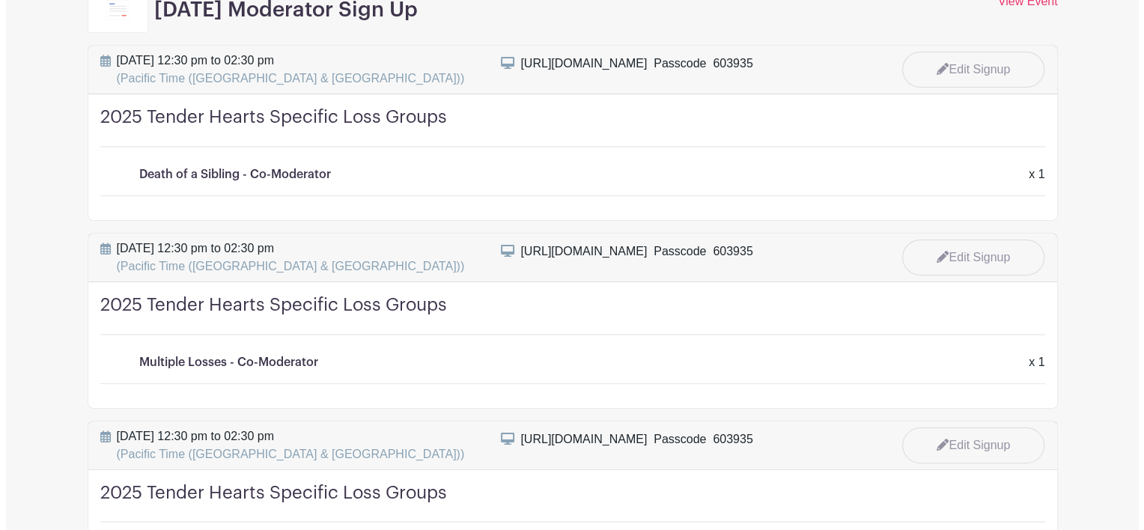
scroll to position [222, 0]
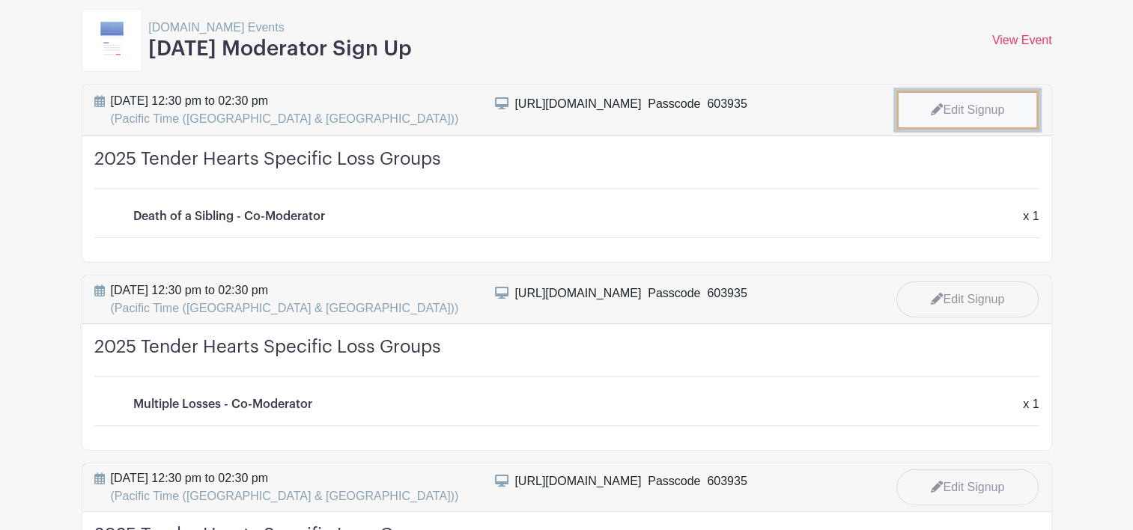
click at [988, 101] on link "Edit Signup" at bounding box center [967, 110] width 142 height 39
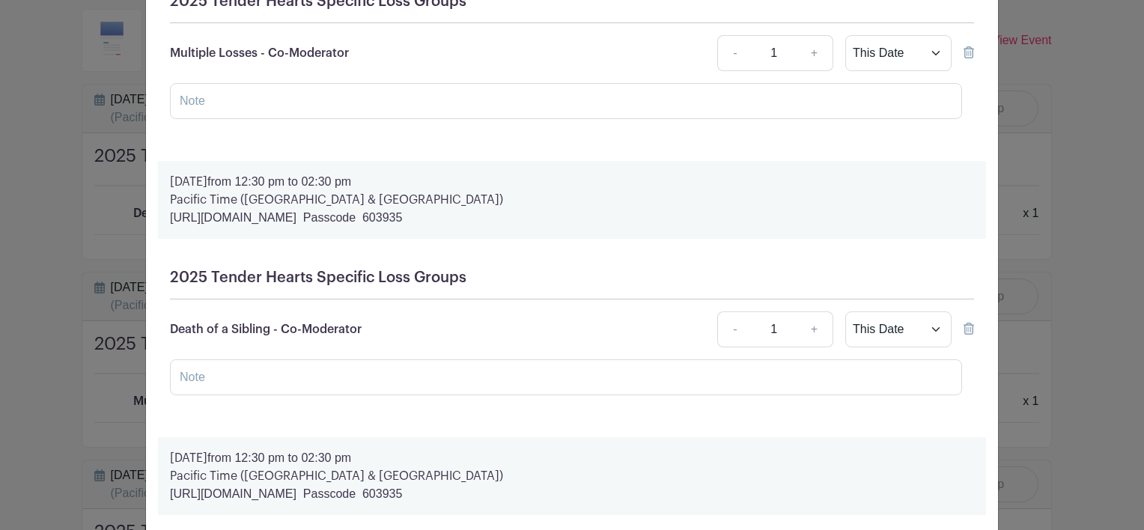
scroll to position [534, 0]
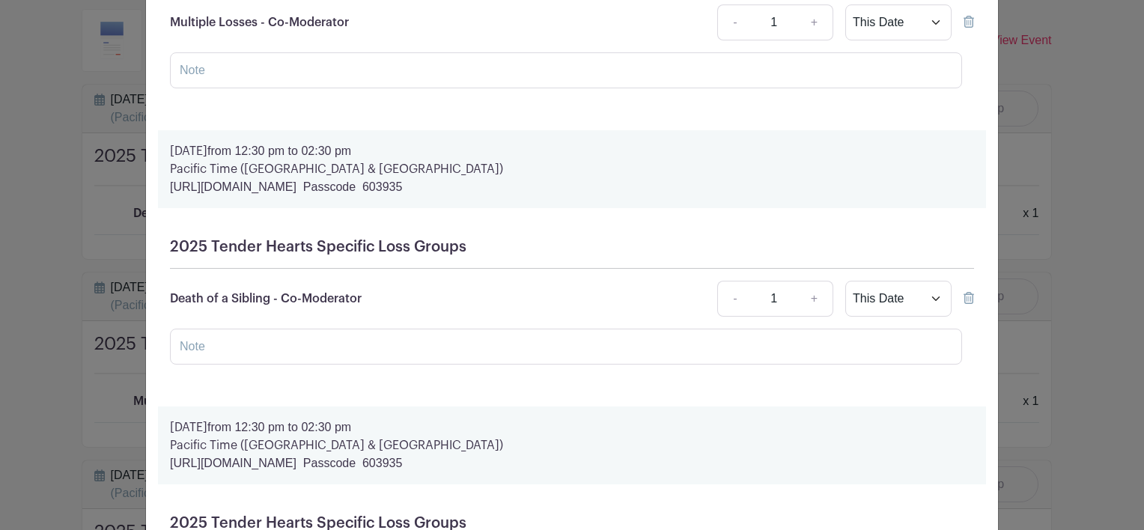
click at [964, 296] on icon at bounding box center [969, 298] width 10 height 12
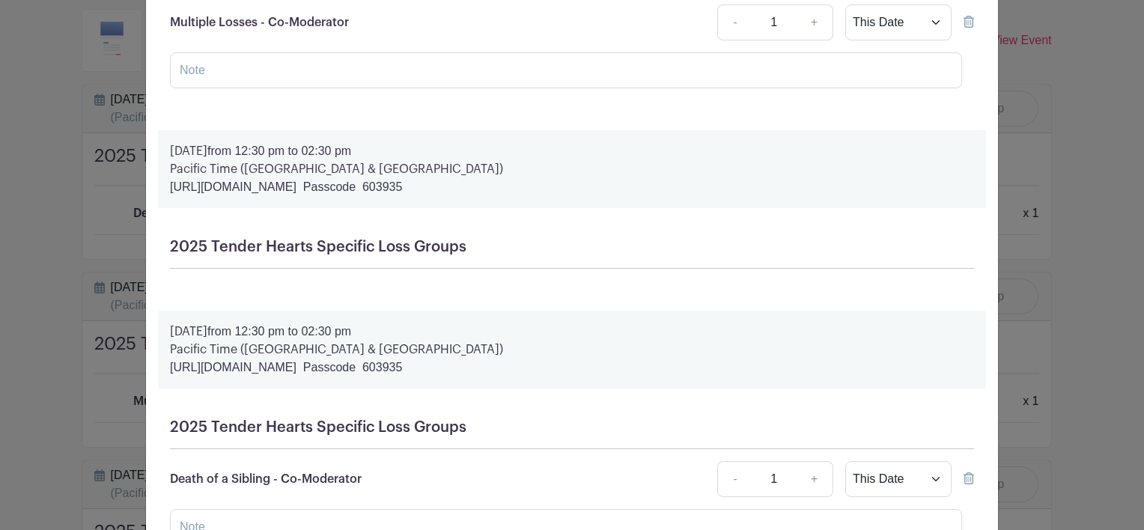
click at [965, 479] on icon at bounding box center [969, 478] width 10 height 12
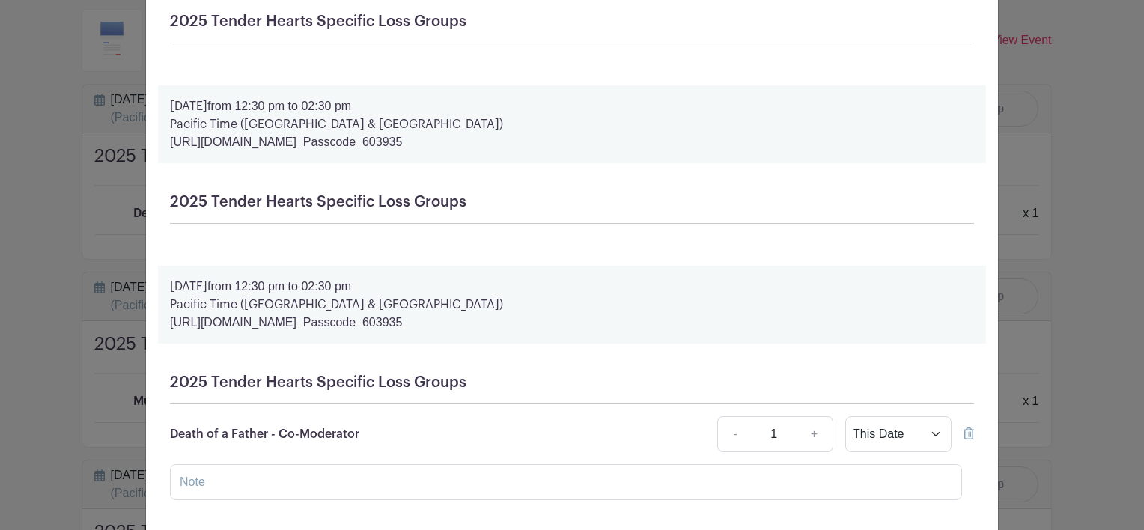
scroll to position [782, 0]
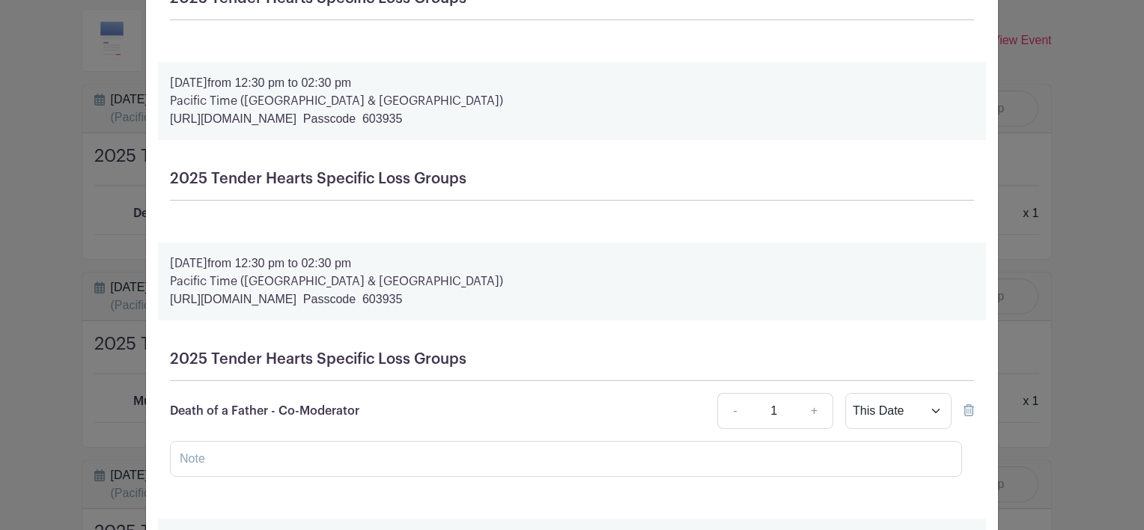
click at [964, 411] on icon at bounding box center [969, 410] width 10 height 12
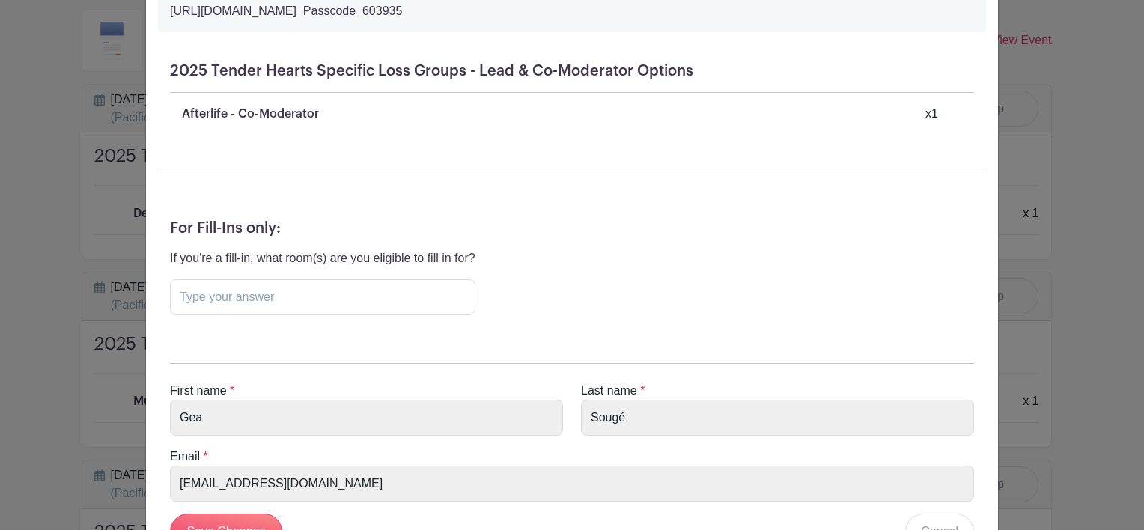
scroll to position [1520, 0]
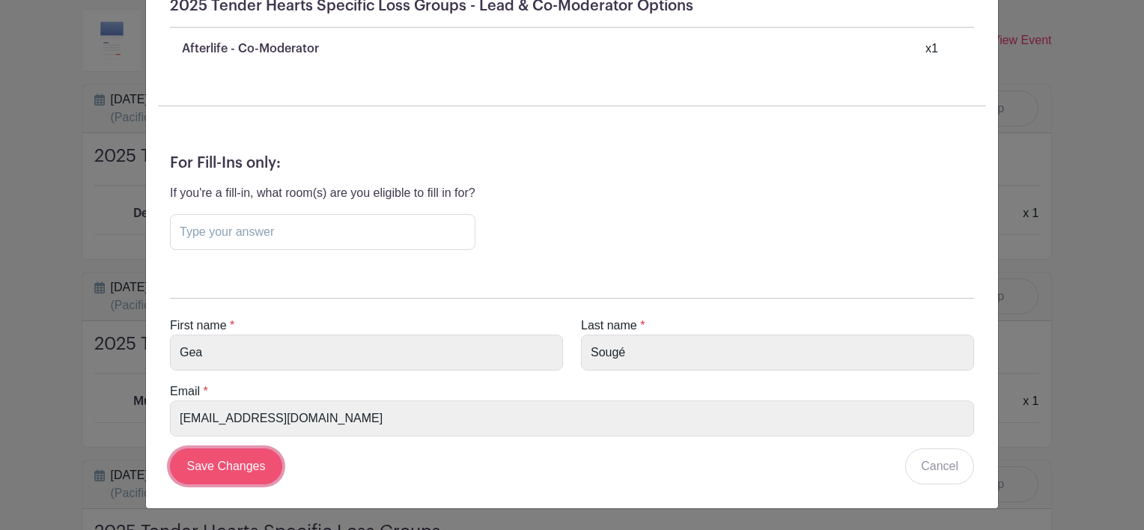
click at [220, 467] on input "Save Changes" at bounding box center [226, 466] width 112 height 36
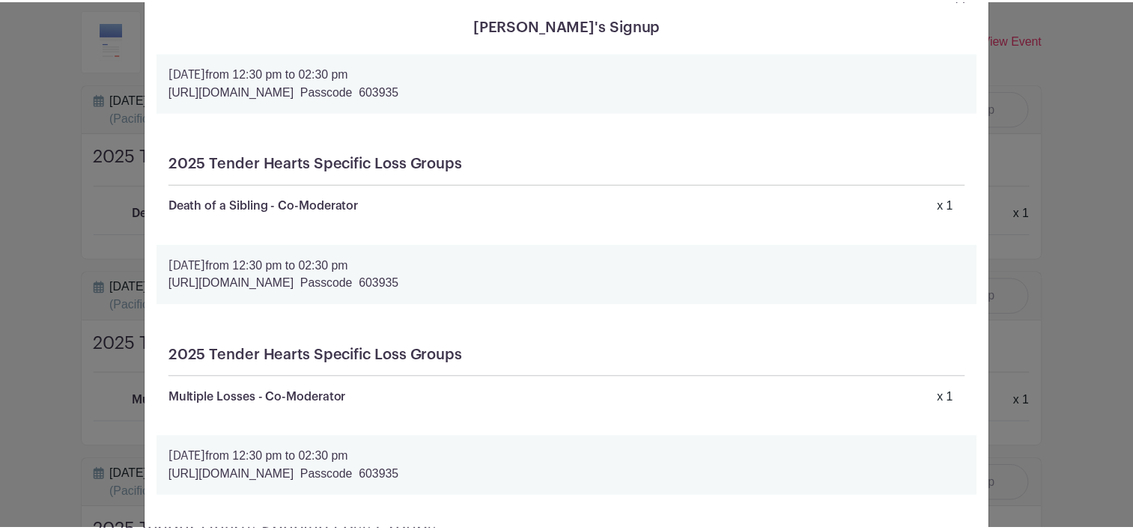
scroll to position [0, 0]
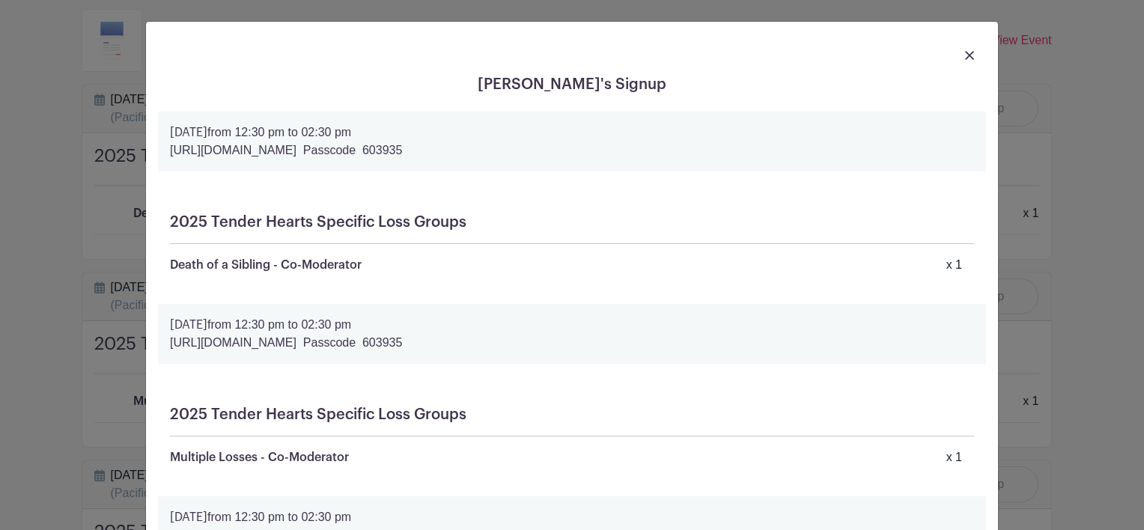
click at [965, 54] on img at bounding box center [969, 55] width 9 height 9
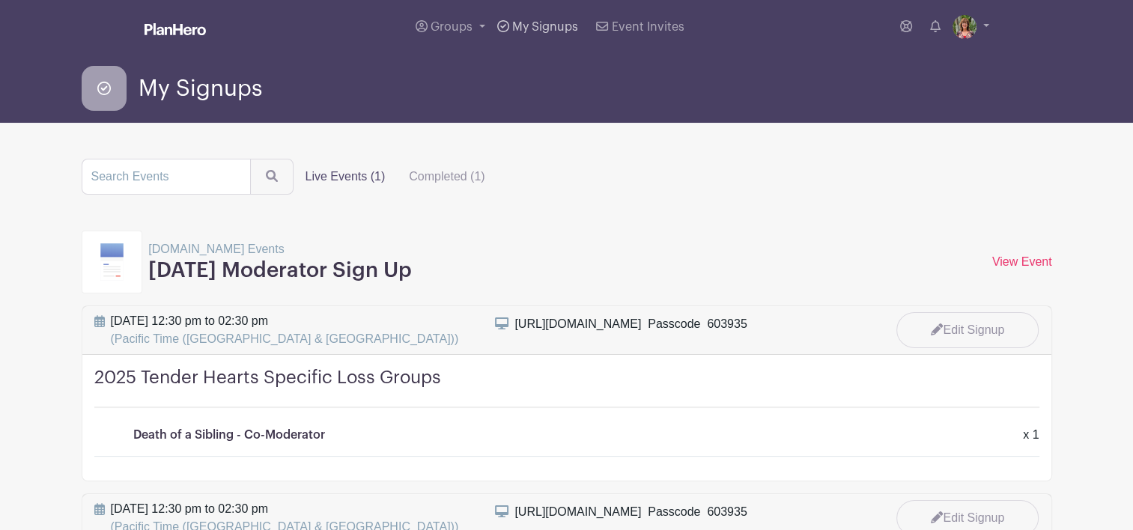
click at [540, 26] on span "My Signups" at bounding box center [545, 27] width 66 height 12
